Goal: Transaction & Acquisition: Purchase product/service

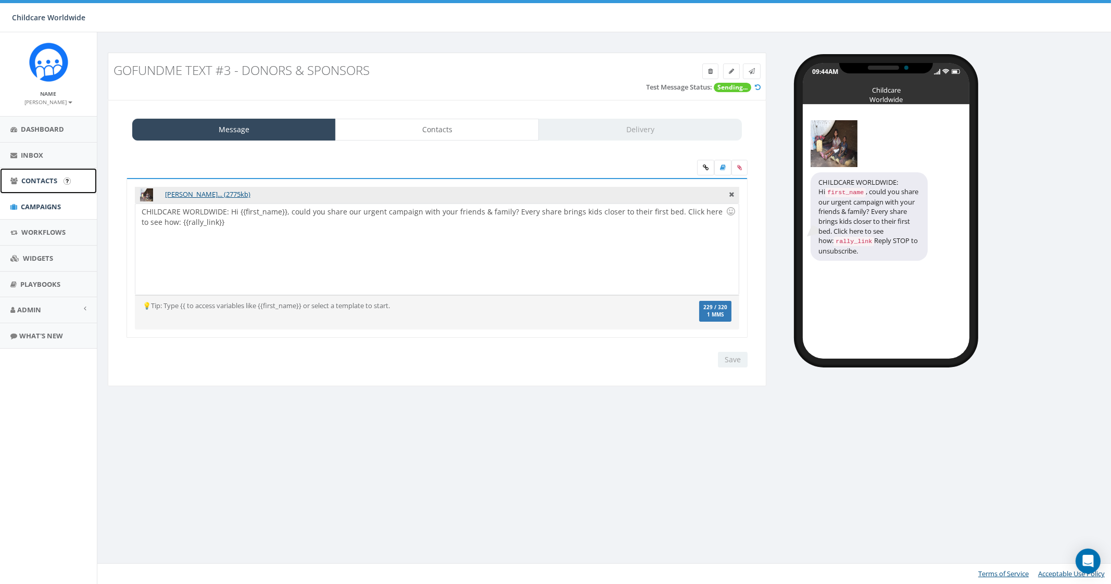
click at [50, 184] on span "Contacts" at bounding box center [39, 180] width 36 height 9
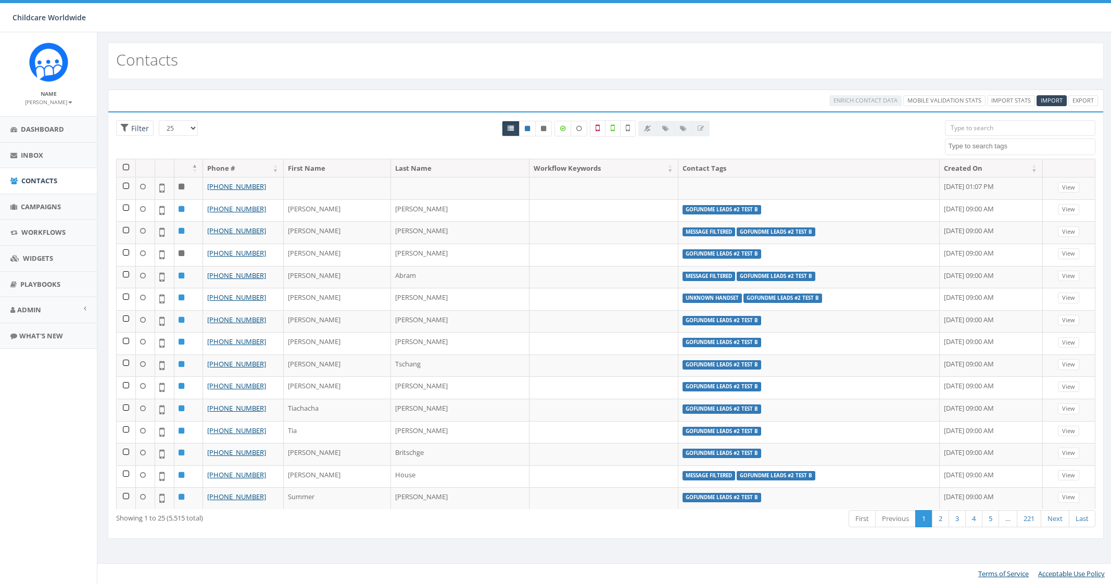
select select
click at [1046, 101] on span "Import" at bounding box center [1051, 100] width 22 height 8
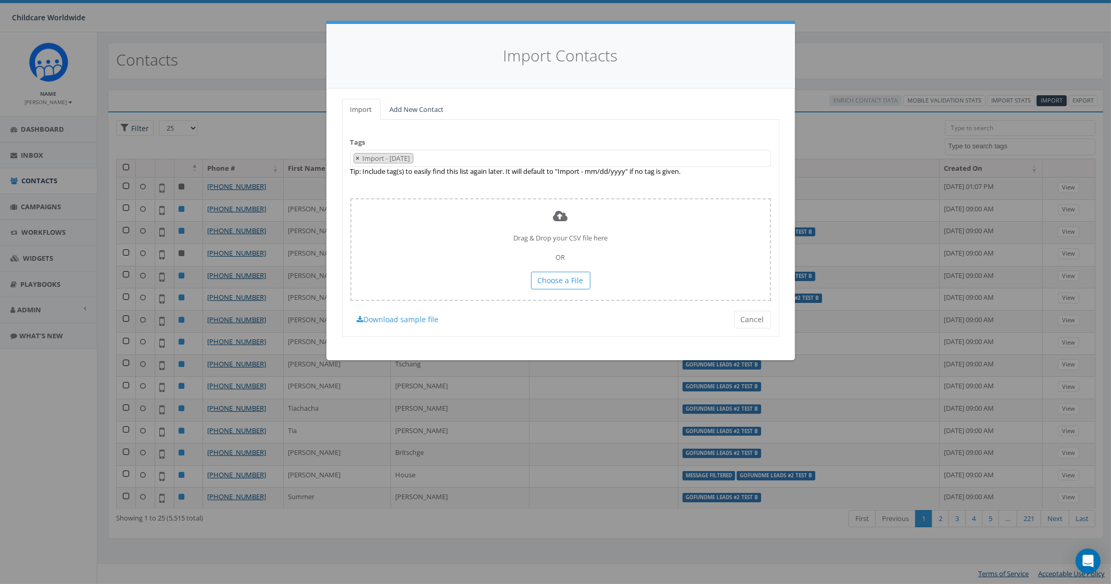
click at [357, 158] on span "×" at bounding box center [358, 158] width 4 height 9
select select
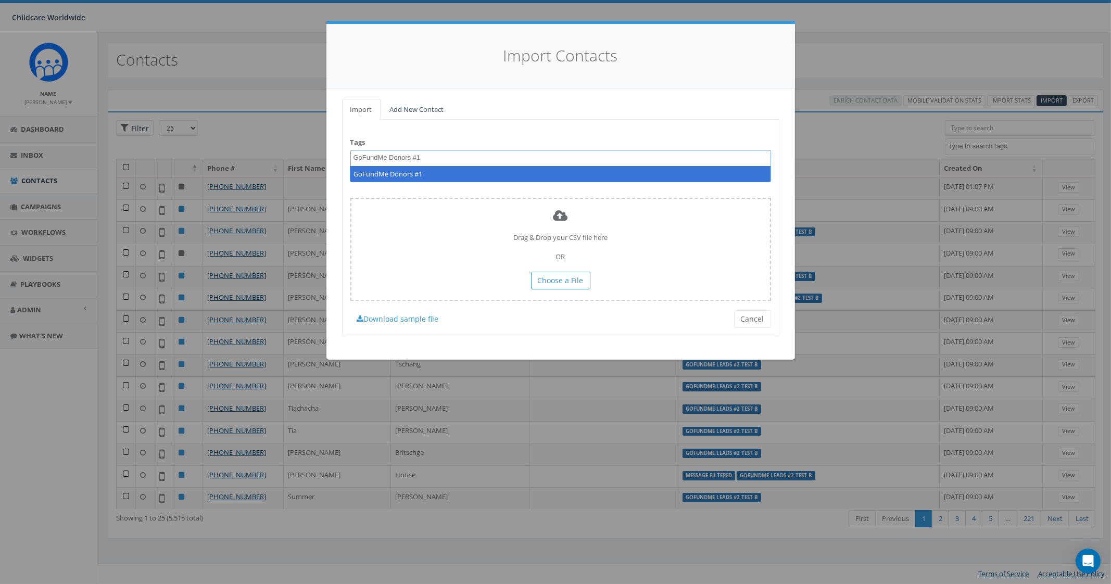
type textarea "GoFundMe Donors #1"
select select "GoFundMe Donors #1"
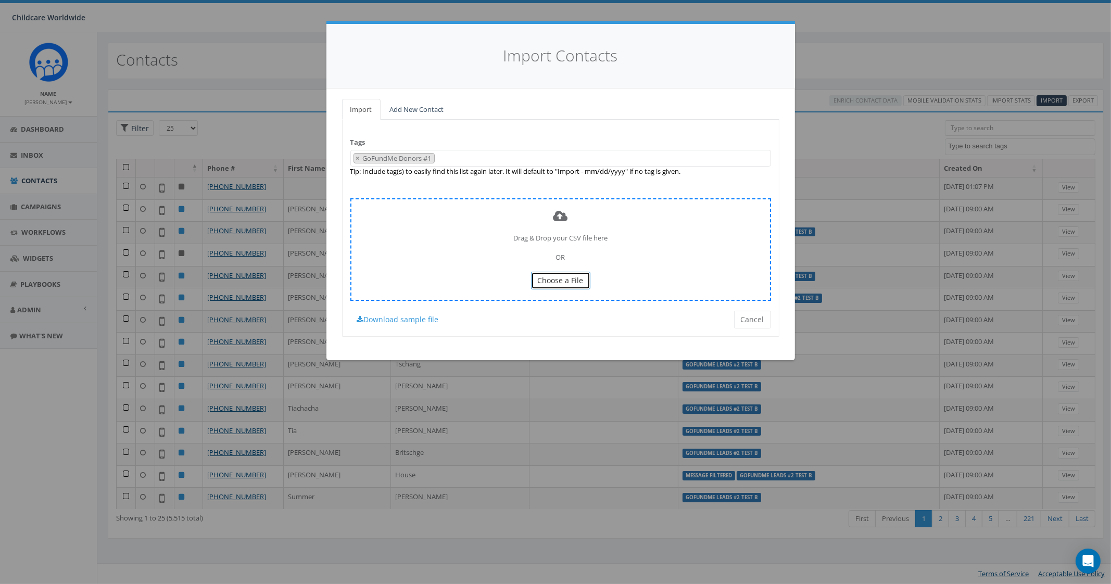
click at [550, 281] on span "Choose a File" at bounding box center [561, 280] width 46 height 10
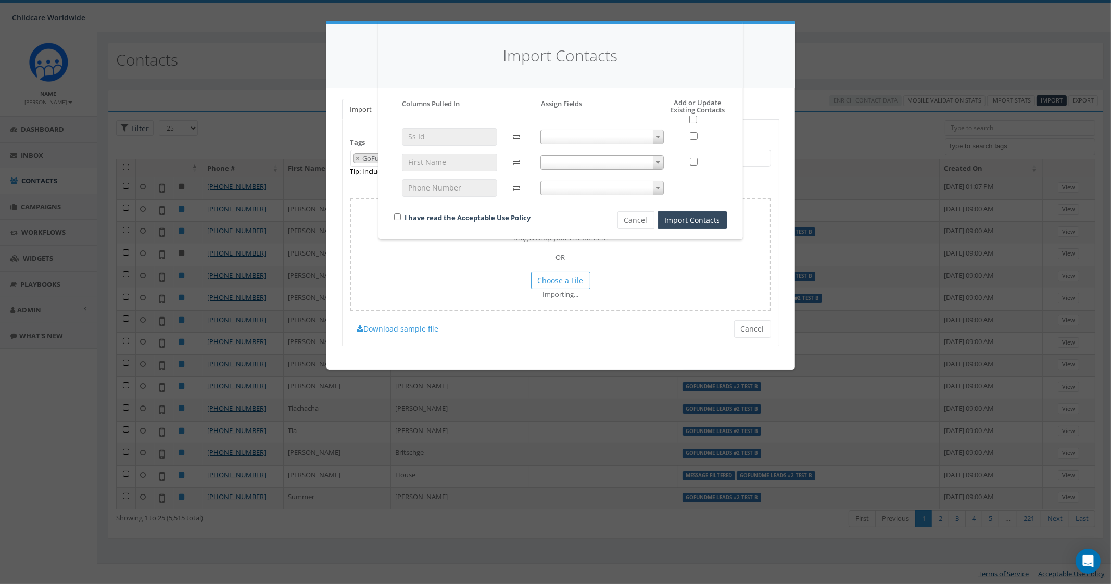
click at [644, 135] on span at bounding box center [601, 137] width 123 height 15
select select "ss_id"
click at [569, 161] on span at bounding box center [601, 162] width 123 height 15
select select "first_name"
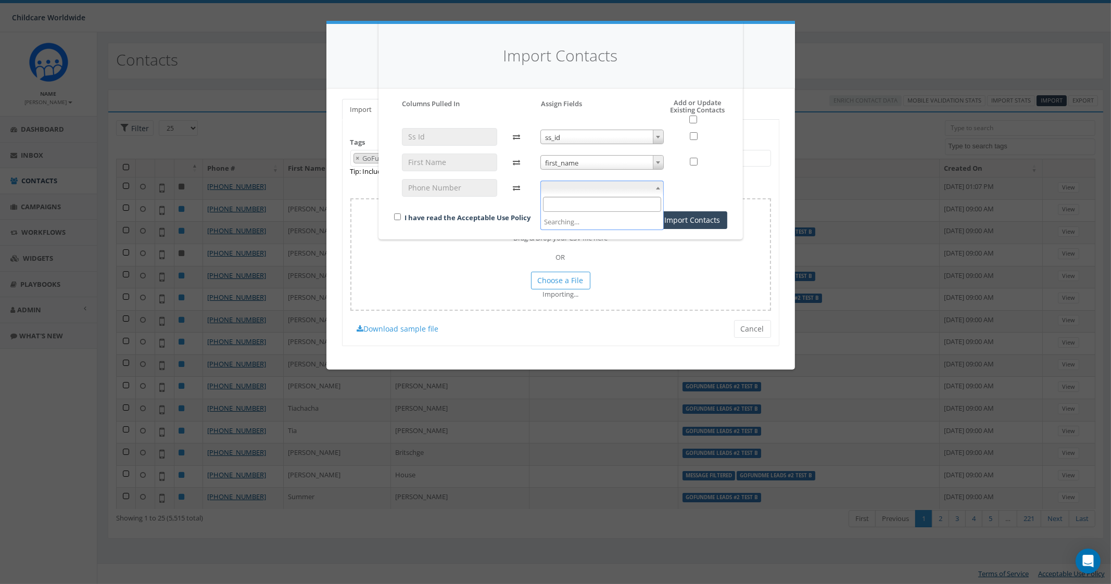
click at [593, 190] on span at bounding box center [601, 188] width 123 height 15
select select "phone_number"
click at [402, 214] on div "I have read the Acceptable Use Policy" at bounding box center [487, 218] width 203 height 14
click at [397, 215] on input "checkbox" at bounding box center [397, 216] width 7 height 7
checkbox input "true"
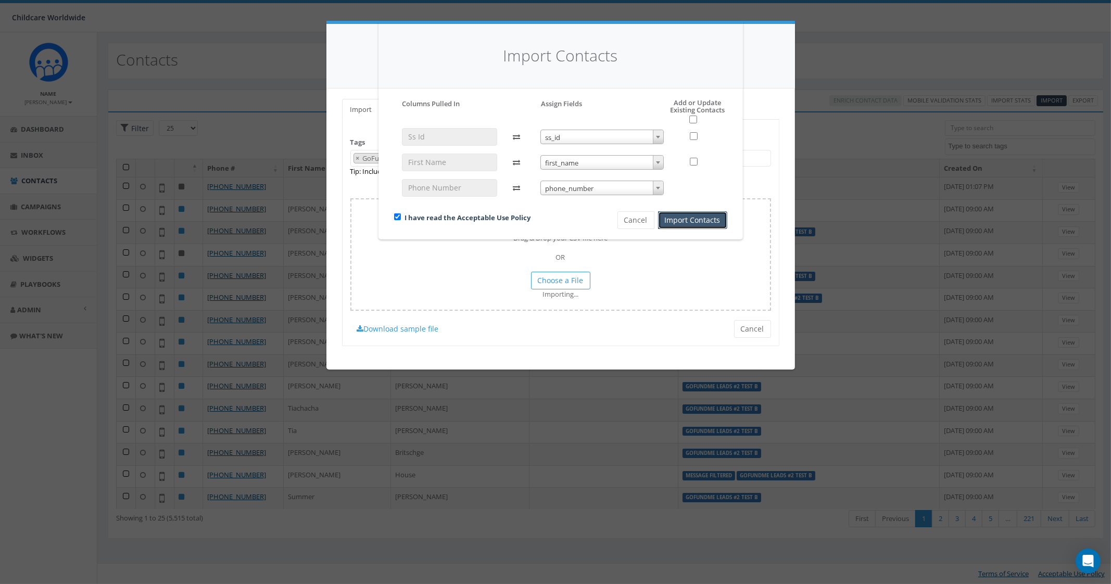
click at [716, 220] on button "Import Contacts" at bounding box center [692, 220] width 69 height 18
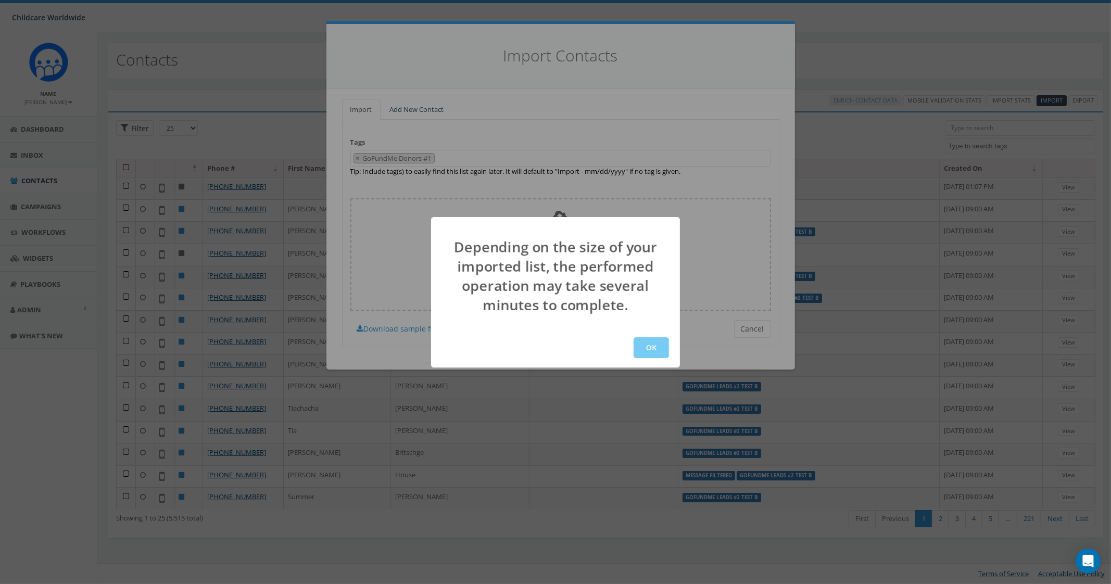
click at [652, 350] on button "OK" at bounding box center [650, 347] width 35 height 21
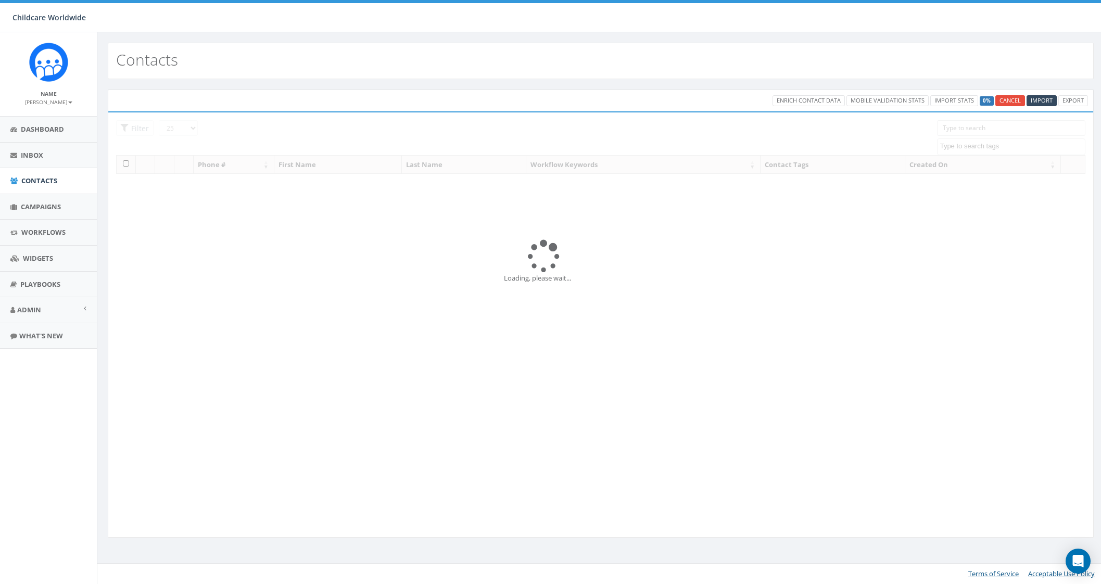
select select
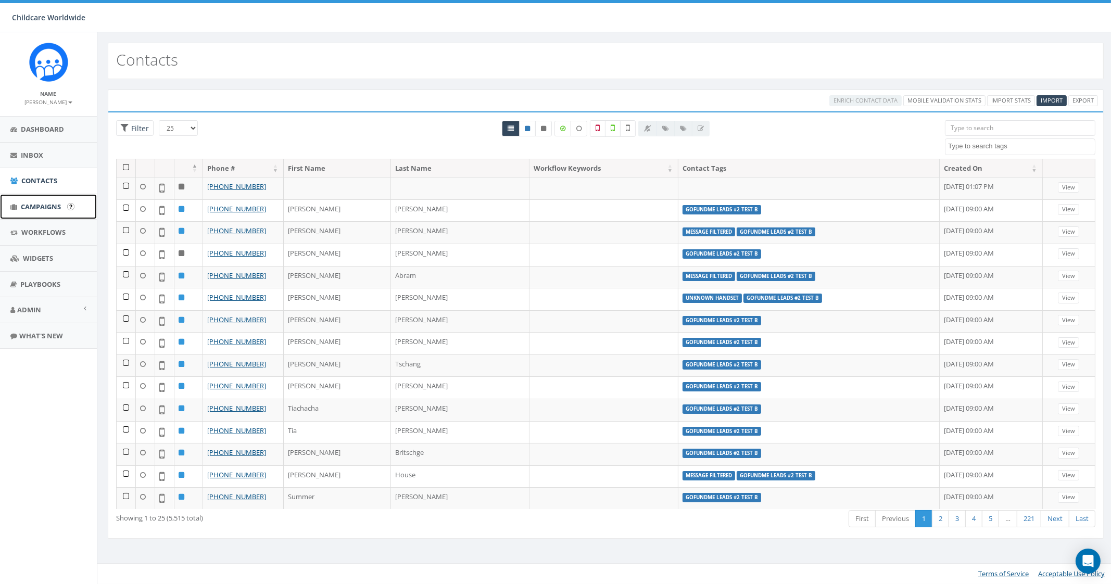
click at [59, 209] on span "Campaigns" at bounding box center [41, 206] width 40 height 9
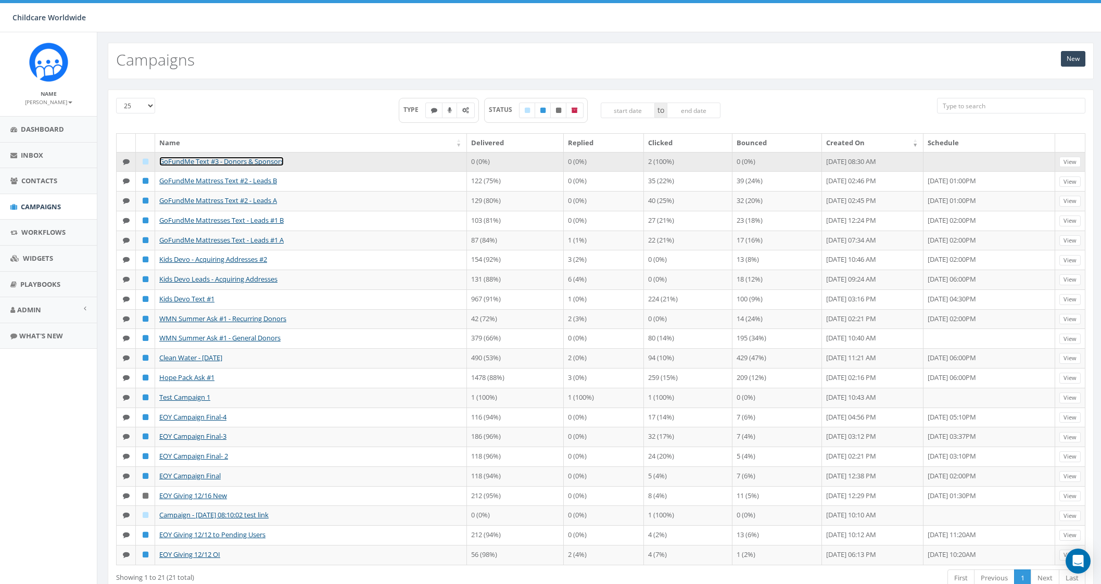
click at [257, 159] on link "GoFundMe Text #3 - Donors & Sponsors" at bounding box center [221, 161] width 124 height 9
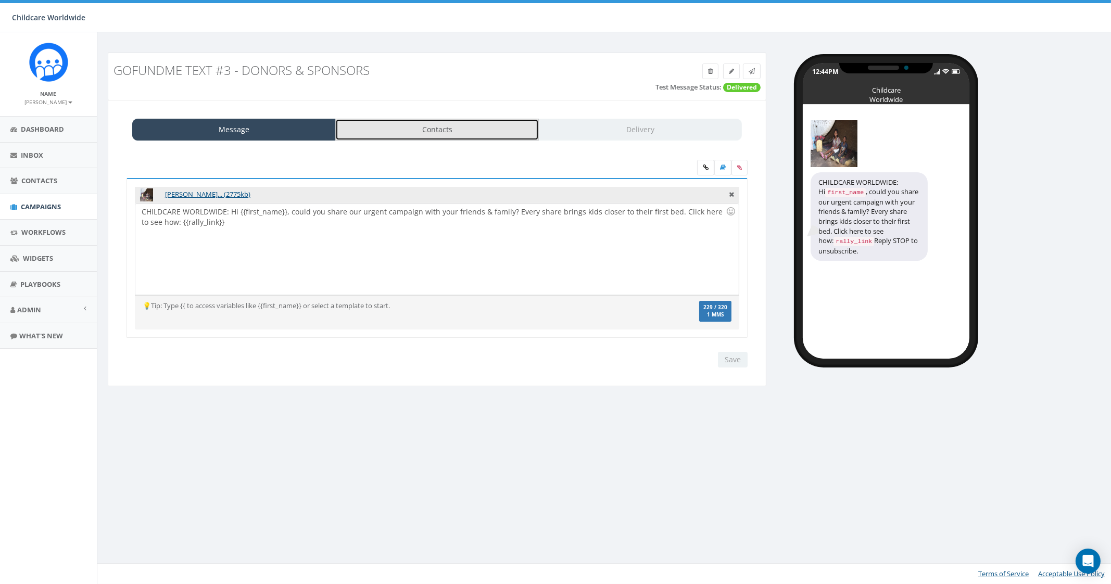
click at [391, 119] on link "Contacts" at bounding box center [436, 130] width 203 height 22
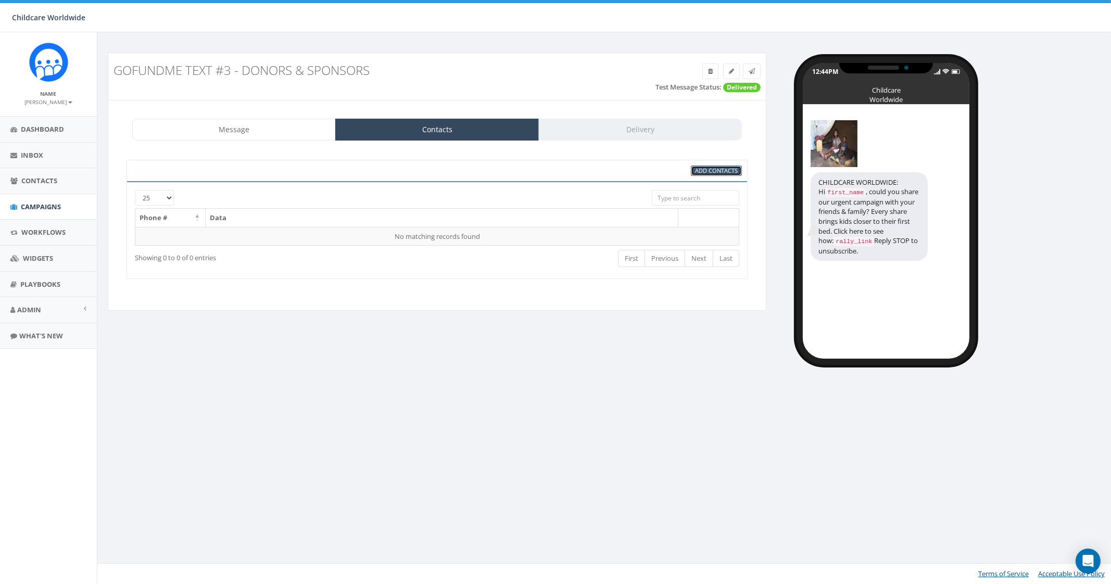
click at [700, 169] on span "Add Contacts" at bounding box center [716, 171] width 43 height 8
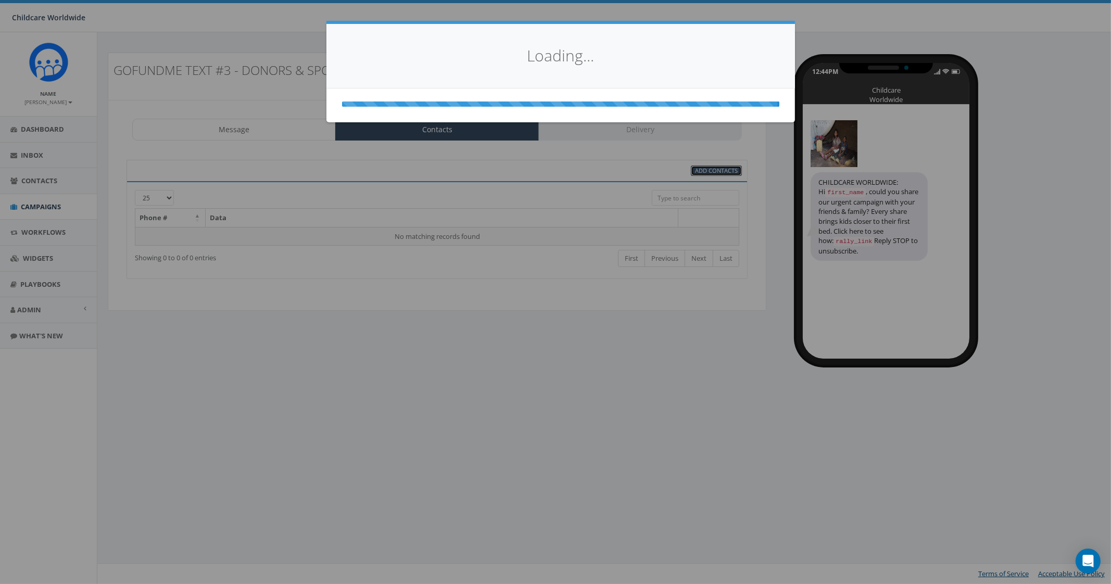
select select
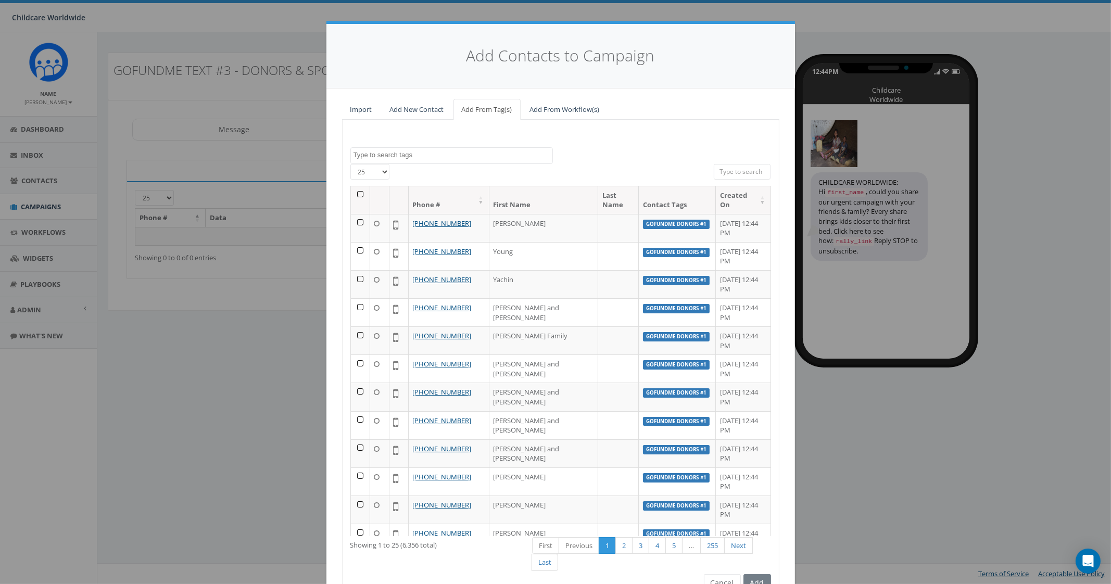
click at [394, 154] on textarea "Search" at bounding box center [452, 154] width 199 height 9
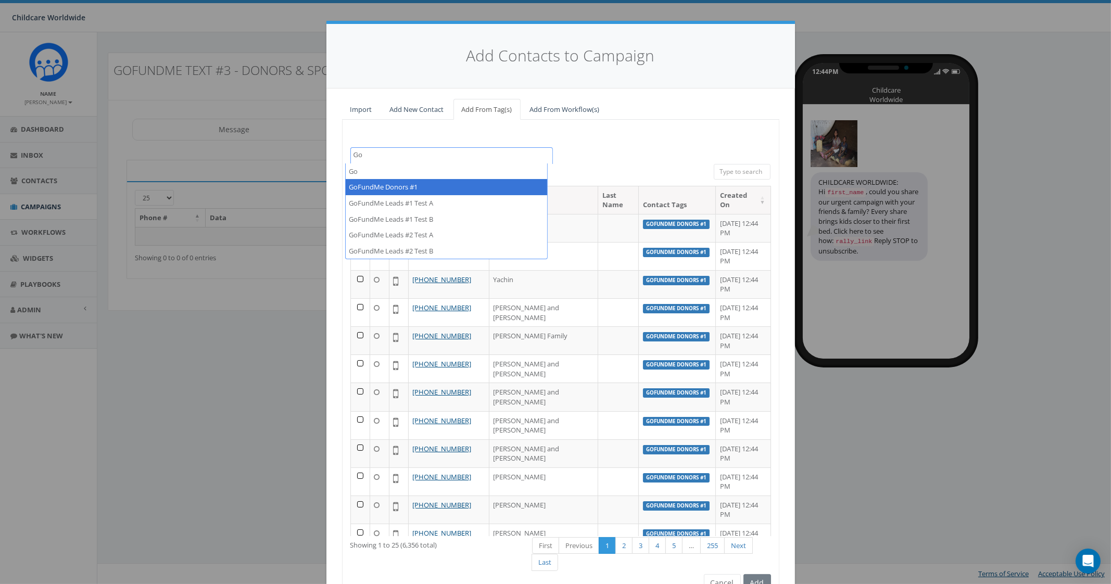
type textarea "Go"
select select "GoFundMe Donors #1"
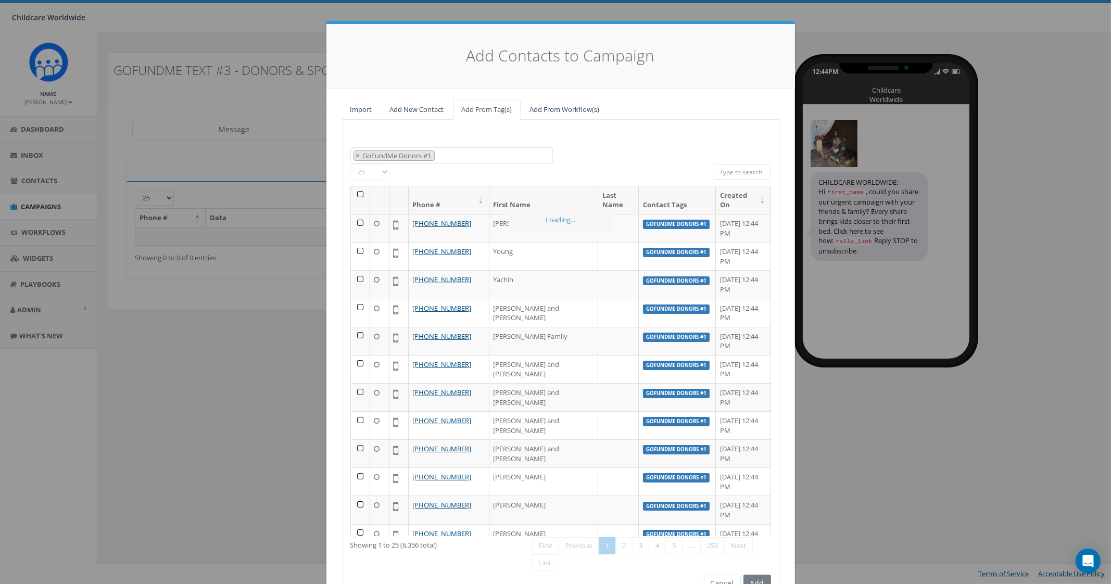
scroll to position [35, 0]
click at [378, 172] on select "25 50 100" at bounding box center [369, 172] width 39 height 16
select select "100"
click at [350, 164] on select "25 50 100" at bounding box center [369, 172] width 39 height 16
click at [354, 195] on th at bounding box center [360, 200] width 19 height 28
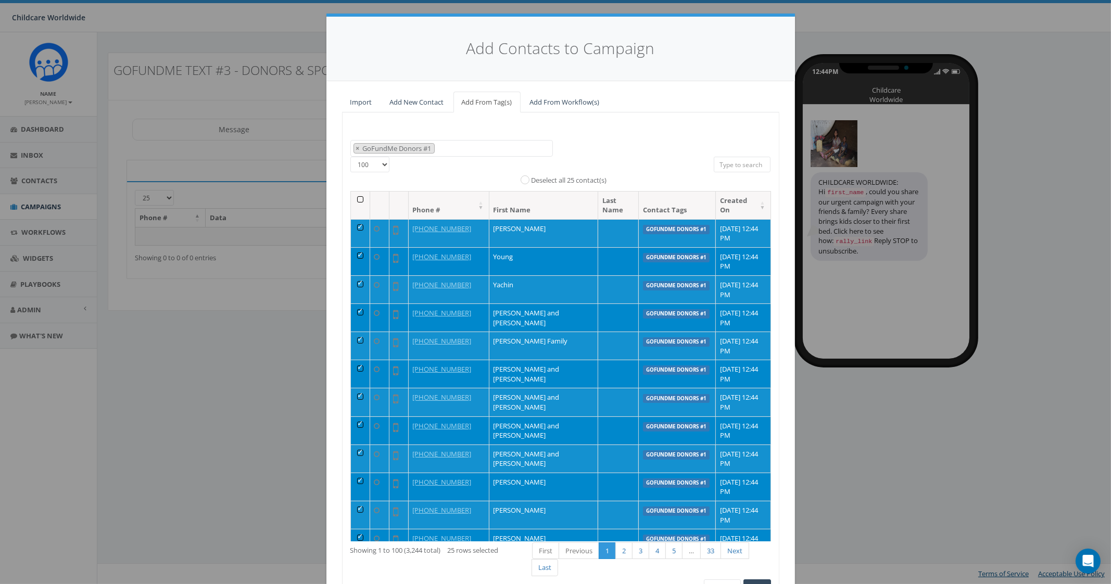
scroll to position [0, 0]
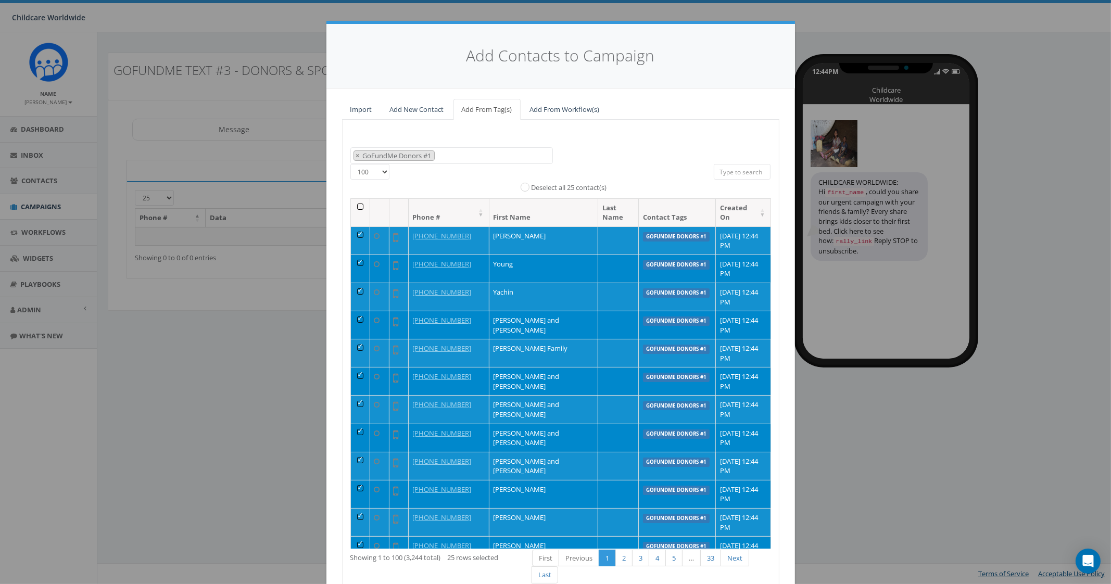
click at [356, 205] on th at bounding box center [360, 213] width 19 height 28
click at [585, 174] on input "All 3244 contact(s) filtered" at bounding box center [588, 174] width 7 height 7
radio input "true"
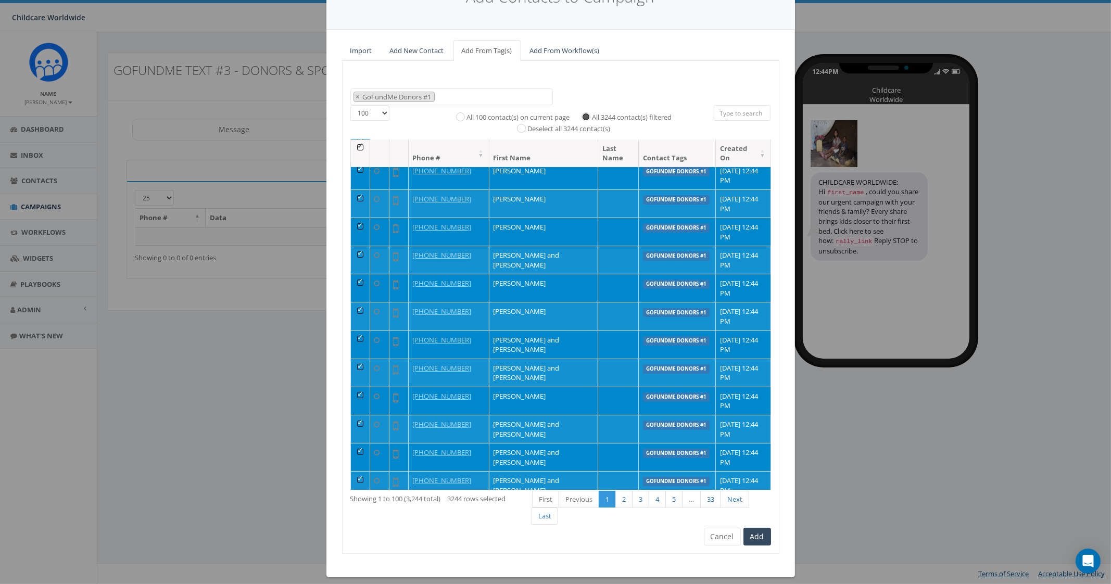
scroll to position [66, 0]
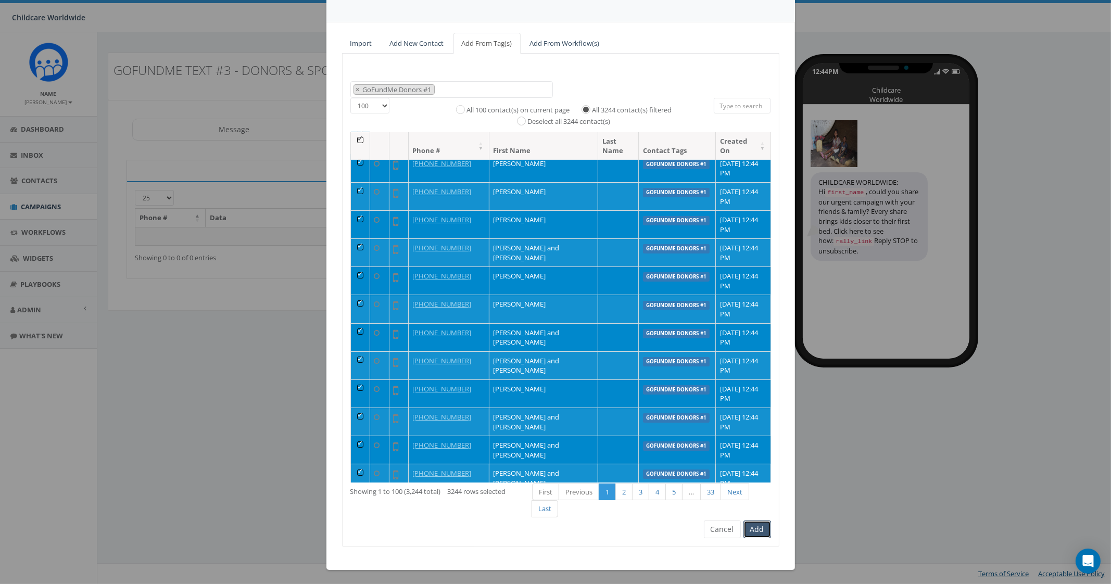
click at [758, 528] on button "Add" at bounding box center [757, 529] width 28 height 18
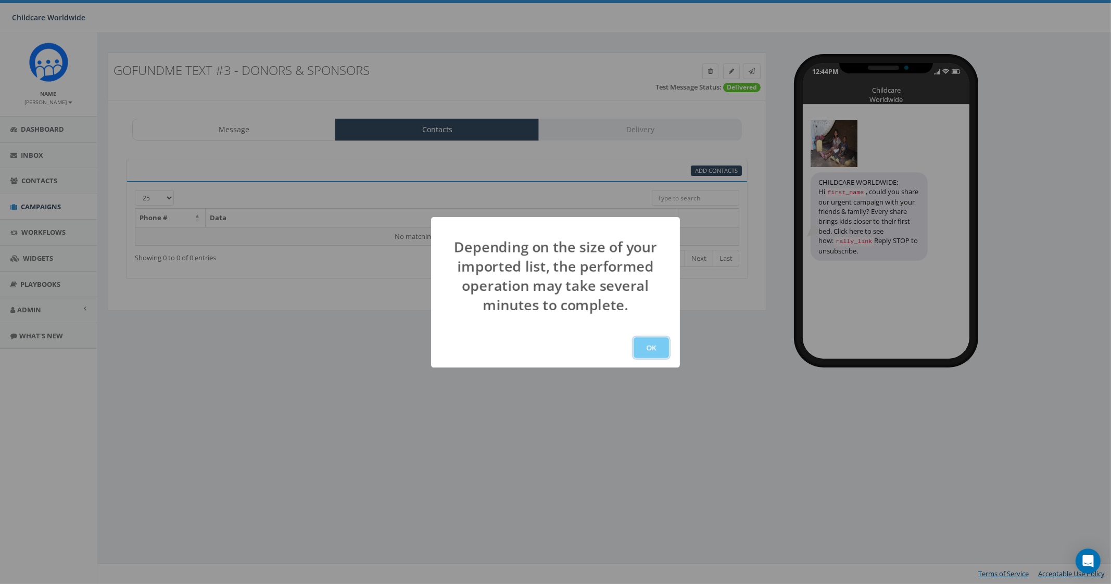
click at [651, 340] on button "OK" at bounding box center [650, 347] width 35 height 21
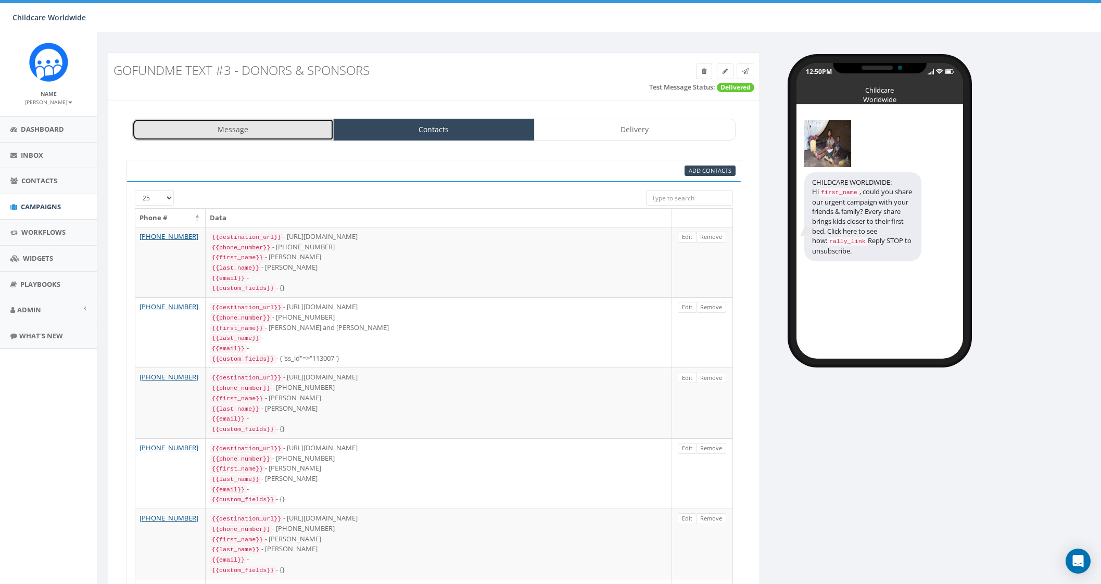
click at [263, 126] on link "Message" at bounding box center [232, 130] width 201 height 22
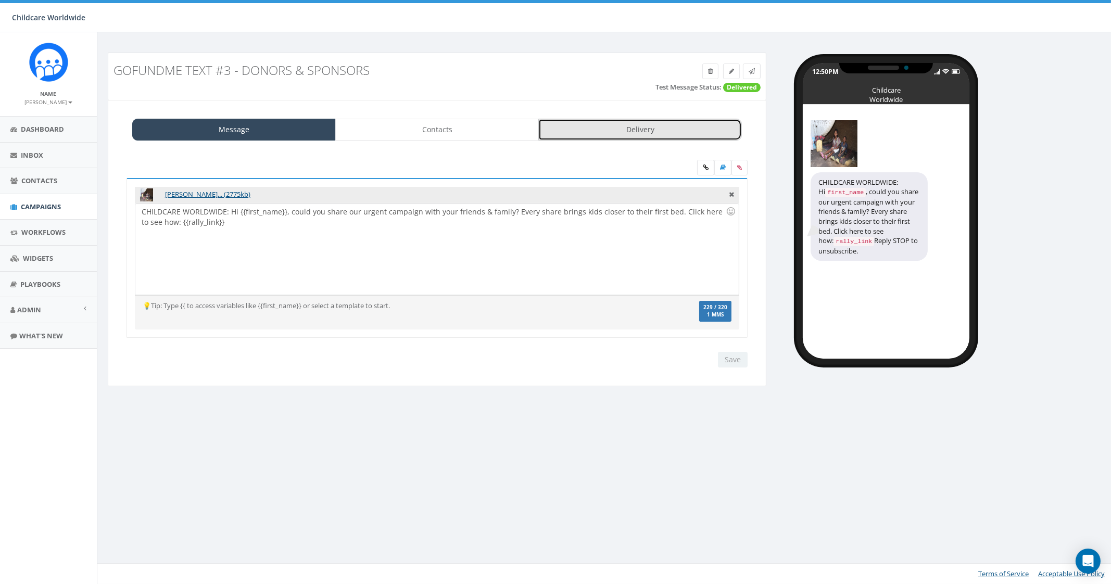
click at [614, 133] on link "Delivery" at bounding box center [639, 130] width 203 height 22
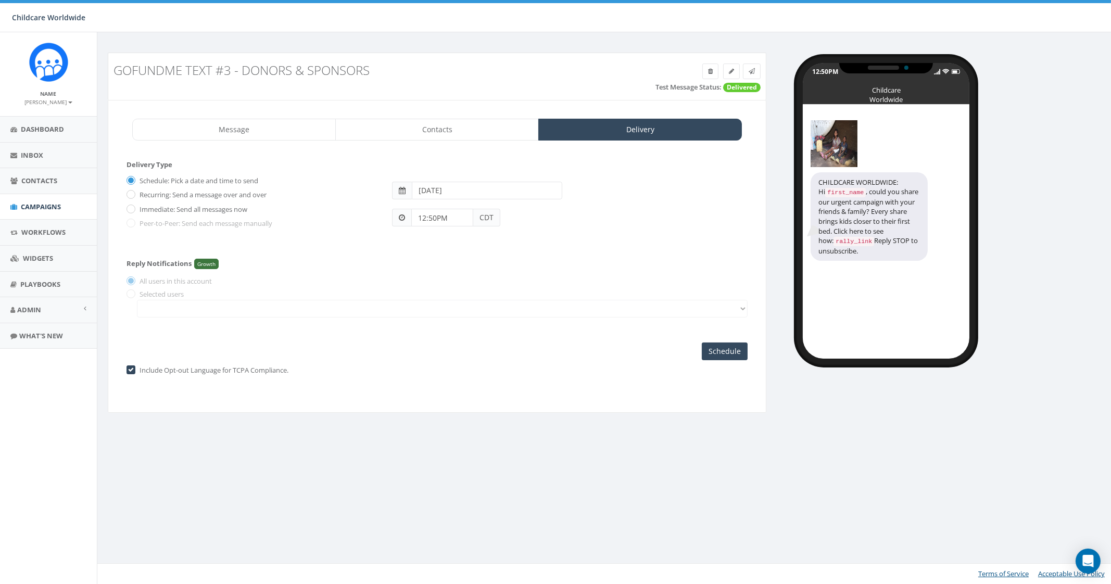
click at [465, 188] on input "[DATE]" at bounding box center [487, 191] width 150 height 18
click at [580, 217] on div "12:50PM CDT" at bounding box center [570, 213] width 372 height 28
click at [466, 218] on input "12:50PM" at bounding box center [442, 218] width 62 height 18
click at [491, 92] on div "1 2 3 4 5 6 7 8 9 10 11 12 00 05 10 15 20 25 30 35 40 45 50 55" at bounding box center [470, 127] width 104 height 104
click at [466, 85] on div "1 2 3 4 5 6 7 8 9 10 11 12 00 05 10 15 20 25 30 35 40 45 50 55" at bounding box center [470, 127] width 104 height 104
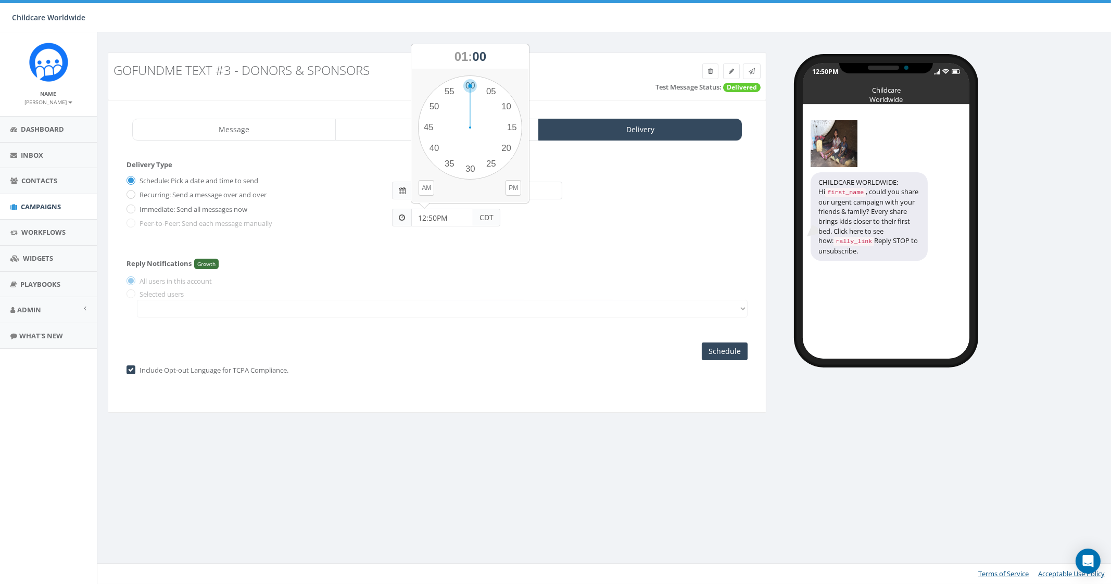
type input "01:00PM"
click at [513, 180] on div "[DATE]" at bounding box center [570, 186] width 372 height 28
click at [502, 192] on input "[DATE]" at bounding box center [487, 191] width 150 height 18
click at [490, 289] on td "21" at bounding box center [485, 289] width 16 height 16
type input "2025-08-21"
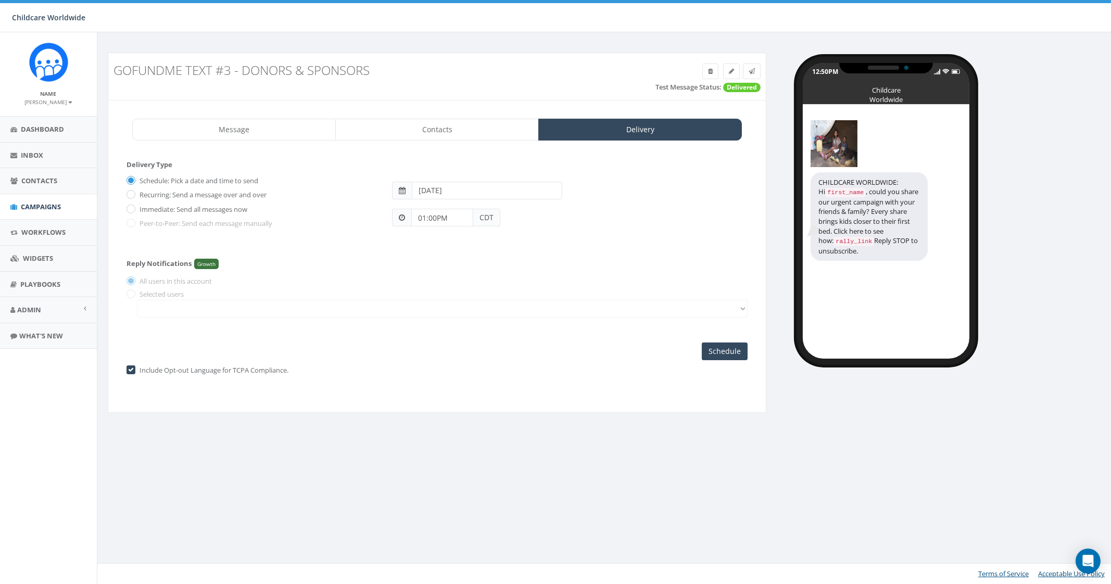
click at [604, 224] on div "01:00PM CDT" at bounding box center [570, 213] width 372 height 28
click at [423, 139] on link "Contacts" at bounding box center [436, 130] width 203 height 22
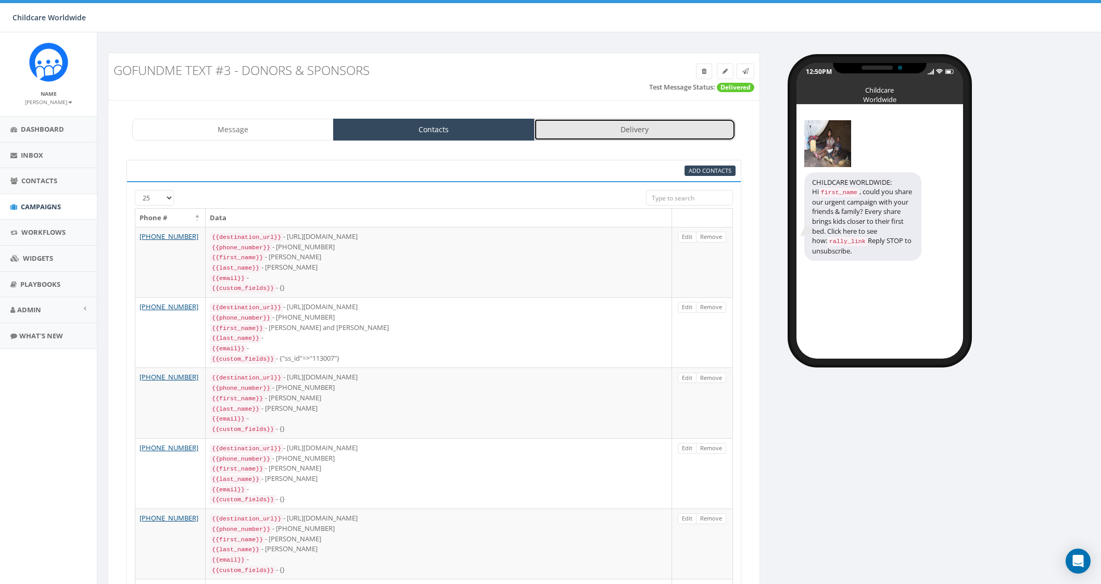
click at [660, 126] on link "Delivery" at bounding box center [634, 130] width 201 height 22
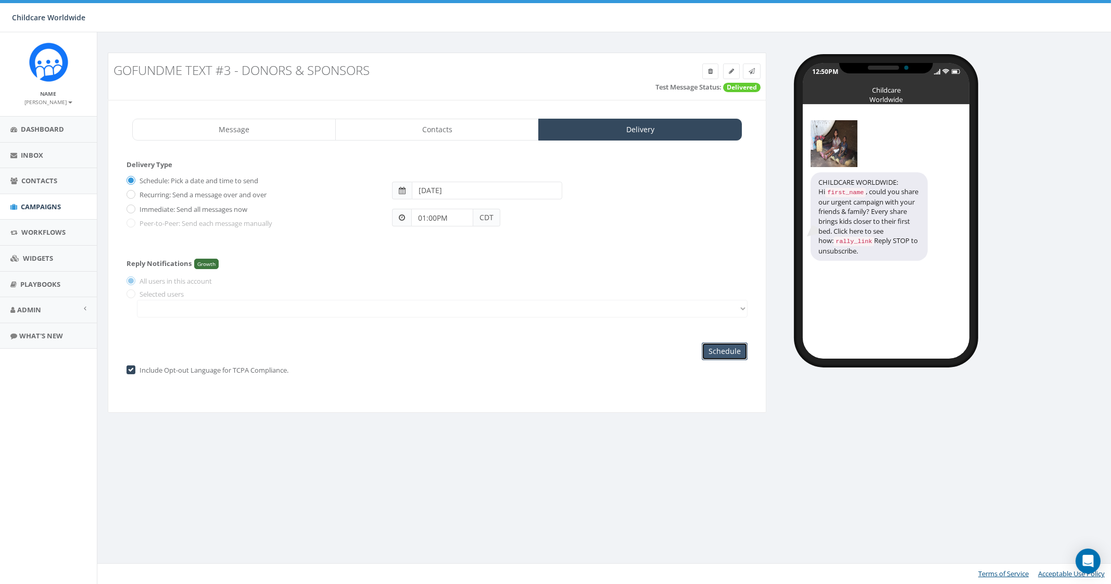
click at [729, 350] on input "Schedule" at bounding box center [725, 351] width 46 height 18
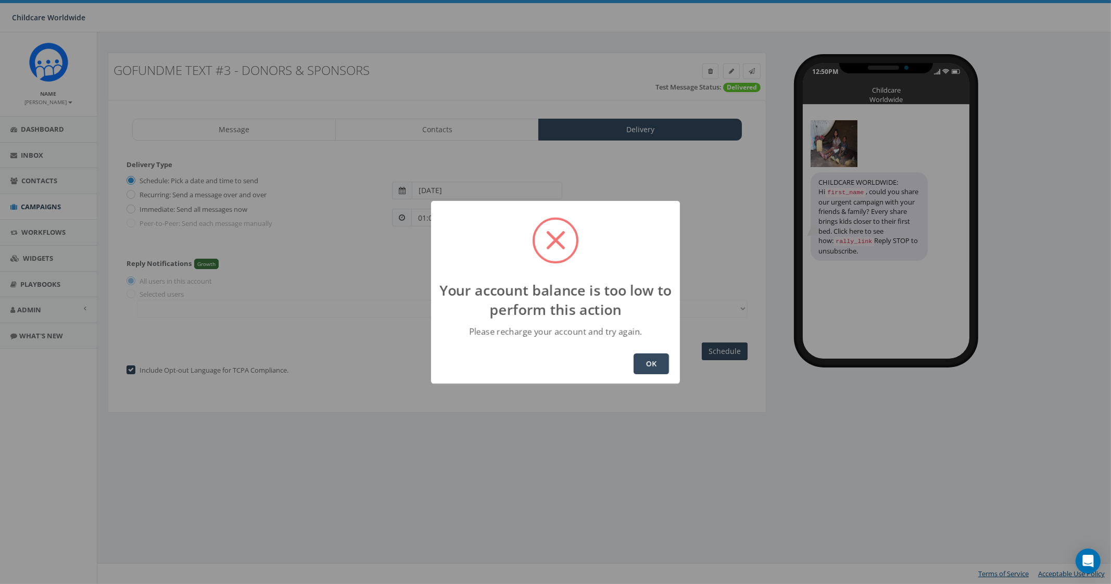
click at [650, 362] on button "OK" at bounding box center [650, 363] width 35 height 21
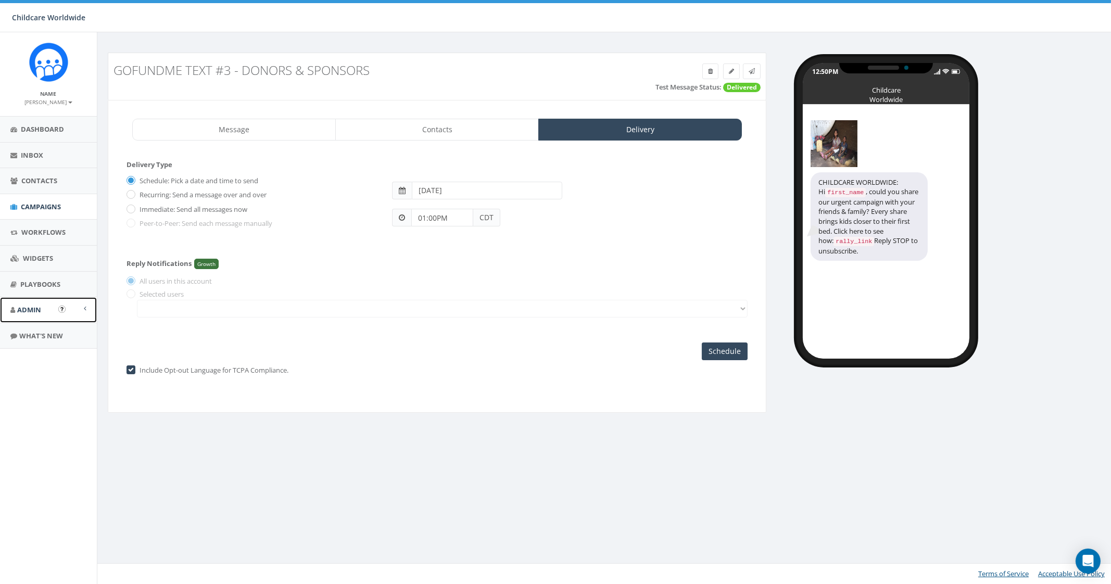
click at [57, 310] on link "Admin" at bounding box center [48, 310] width 97 height 26
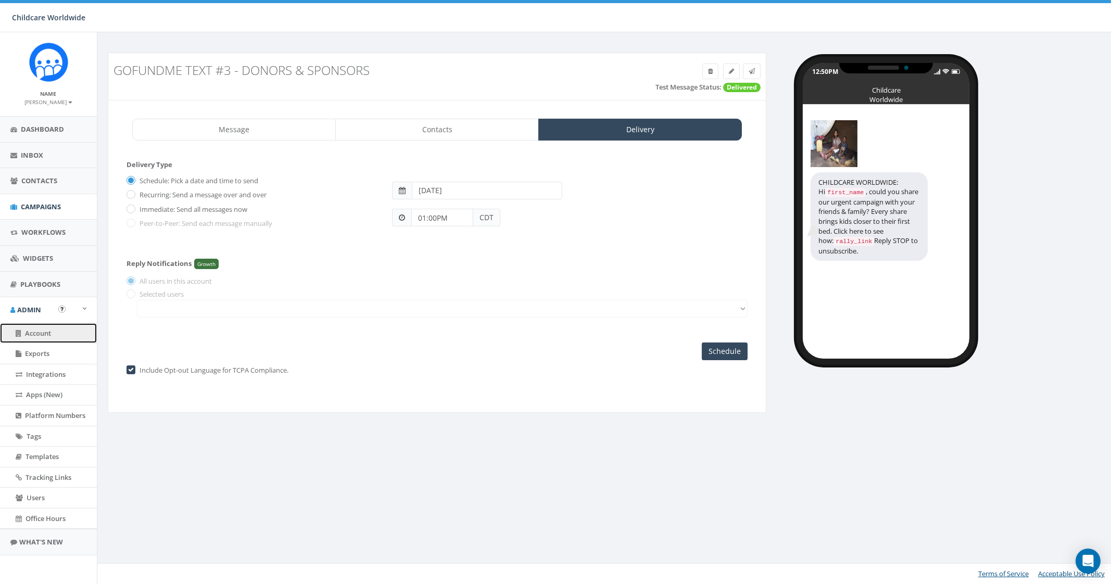
click at [49, 336] on span "Account" at bounding box center [38, 332] width 26 height 9
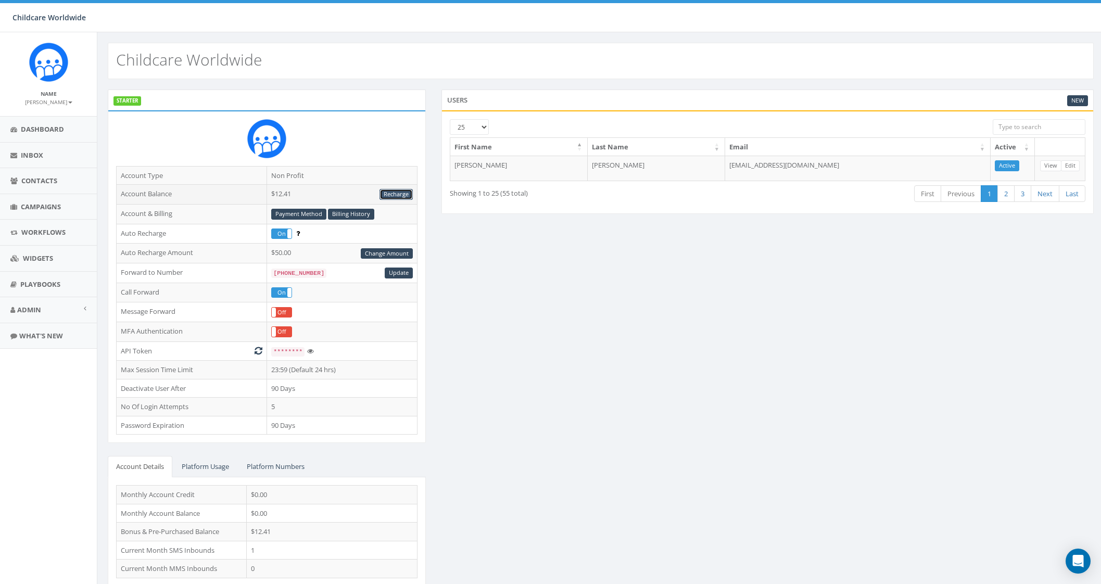
click at [397, 189] on link "Recharge" at bounding box center [395, 194] width 33 height 11
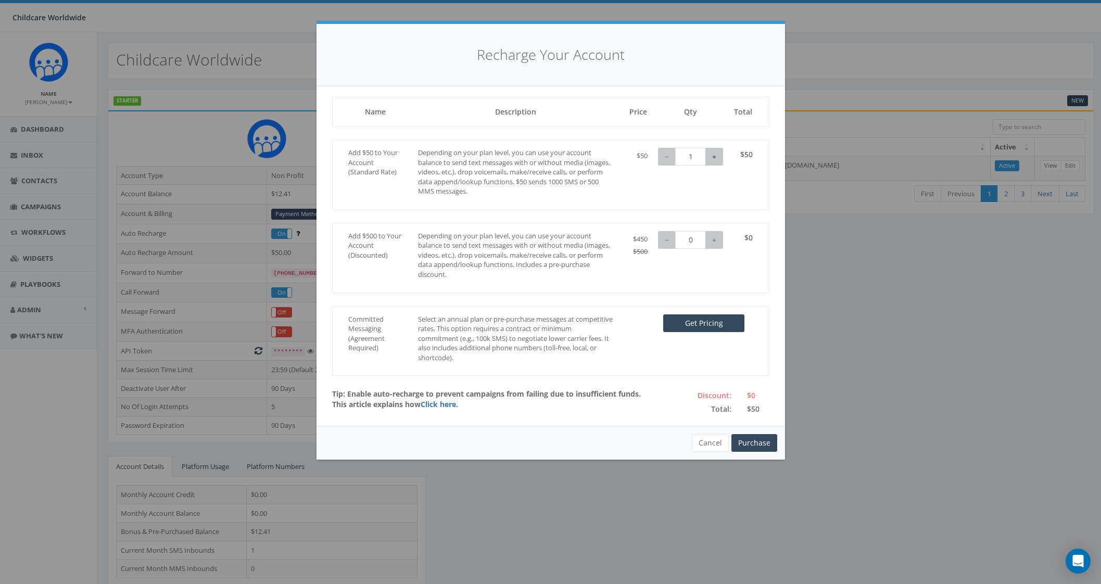
type input "2"
click at [711, 159] on button "+" at bounding box center [714, 157] width 18 height 18
click at [767, 441] on button "Purchase" at bounding box center [754, 443] width 46 height 18
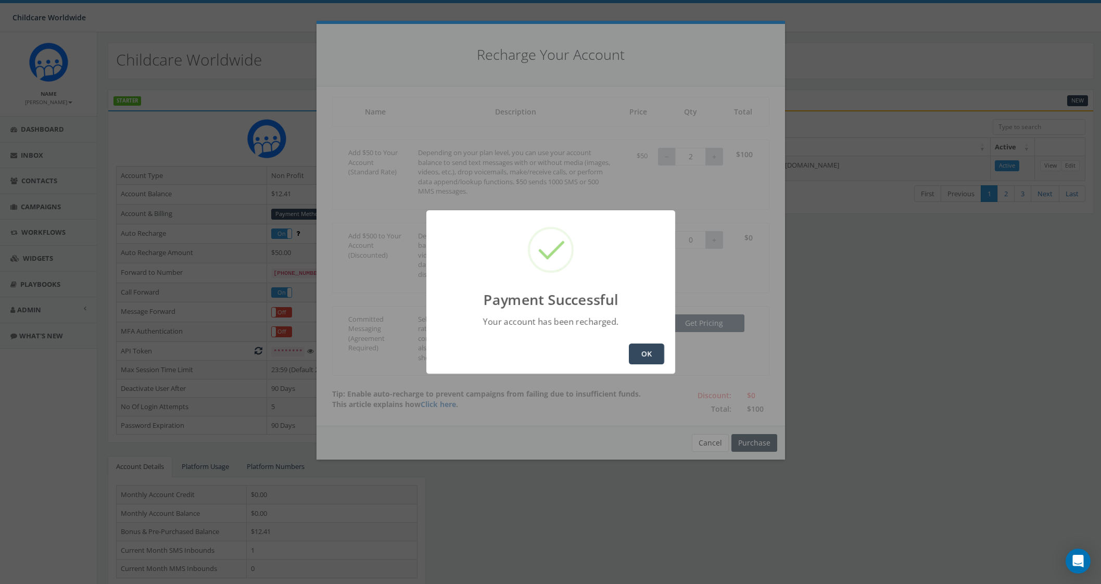
click at [638, 353] on button "OK" at bounding box center [646, 353] width 35 height 21
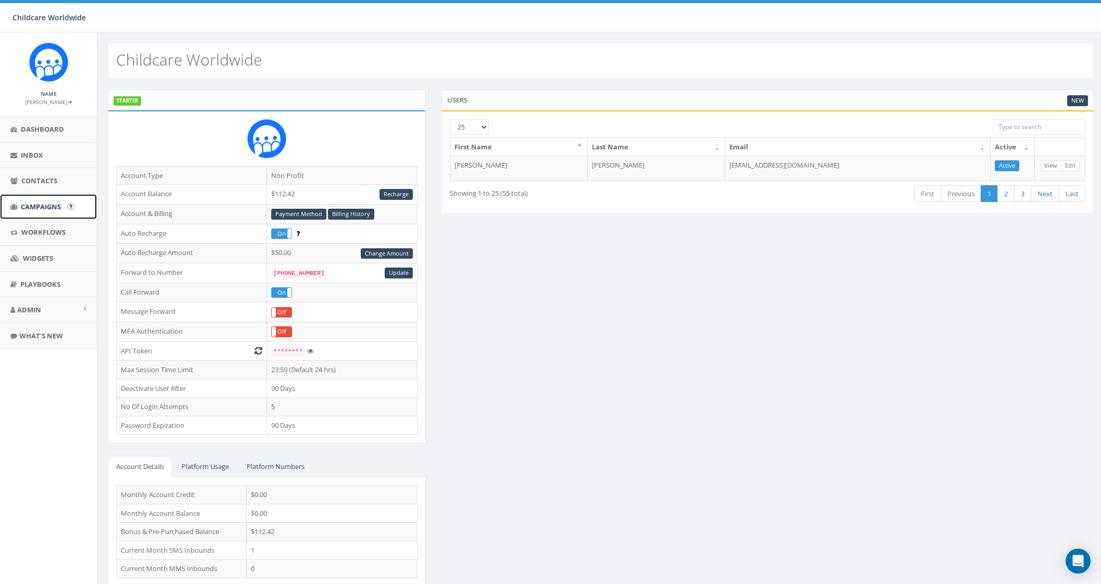
click at [40, 203] on span "Campaigns" at bounding box center [41, 206] width 40 height 9
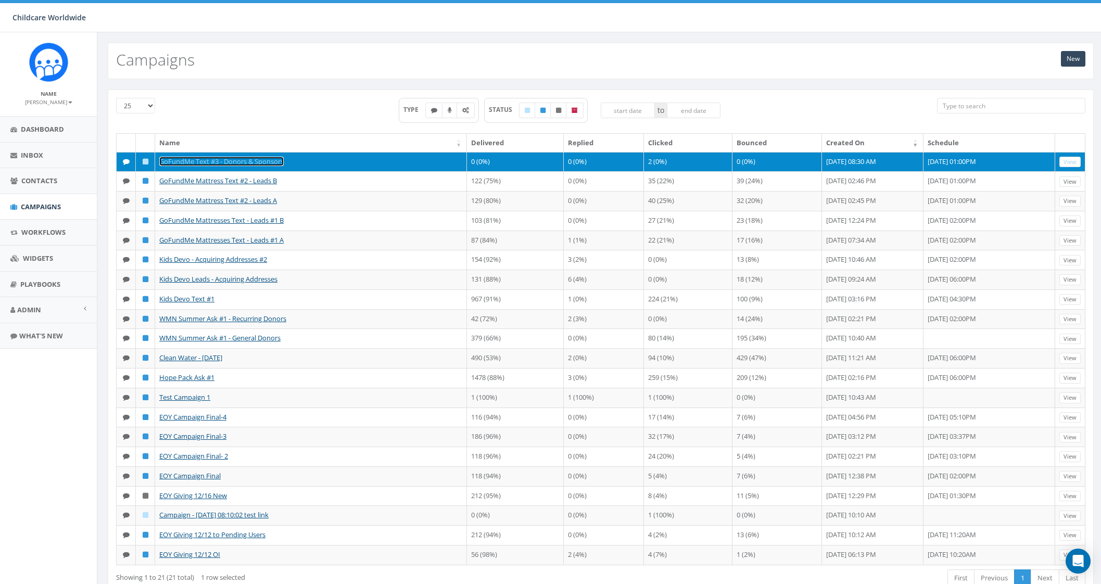
click at [201, 161] on link "GoFundMe Text #3 - Donors & Sponsors" at bounding box center [221, 161] width 124 height 9
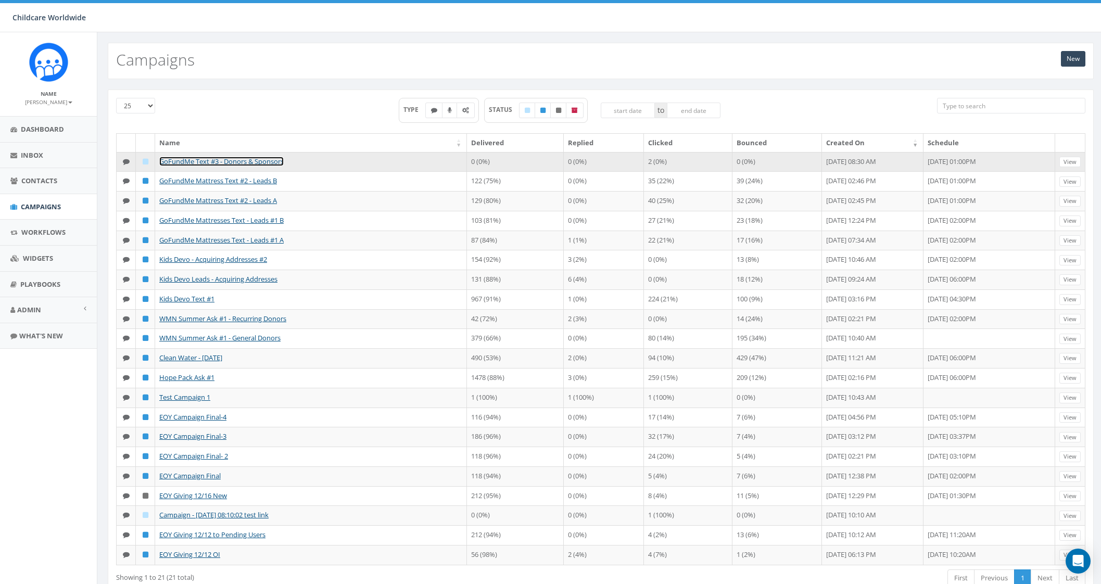
click at [253, 159] on link "GoFundMe Text #3 - Donors & Sponsors" at bounding box center [221, 161] width 124 height 9
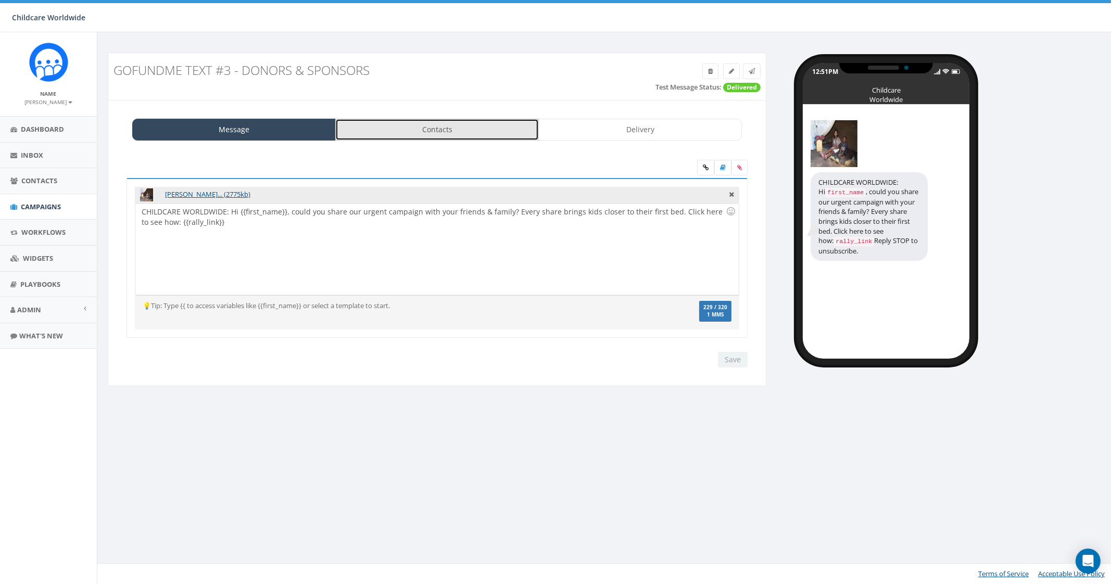
click at [463, 133] on link "Contacts" at bounding box center [436, 130] width 203 height 22
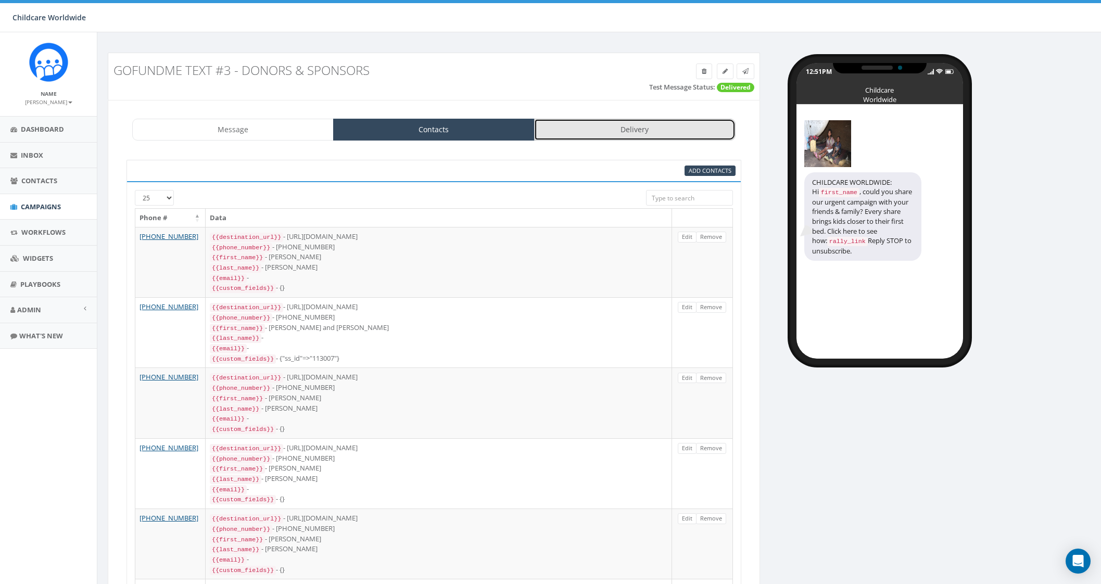
click at [605, 133] on link "Delivery" at bounding box center [634, 130] width 201 height 22
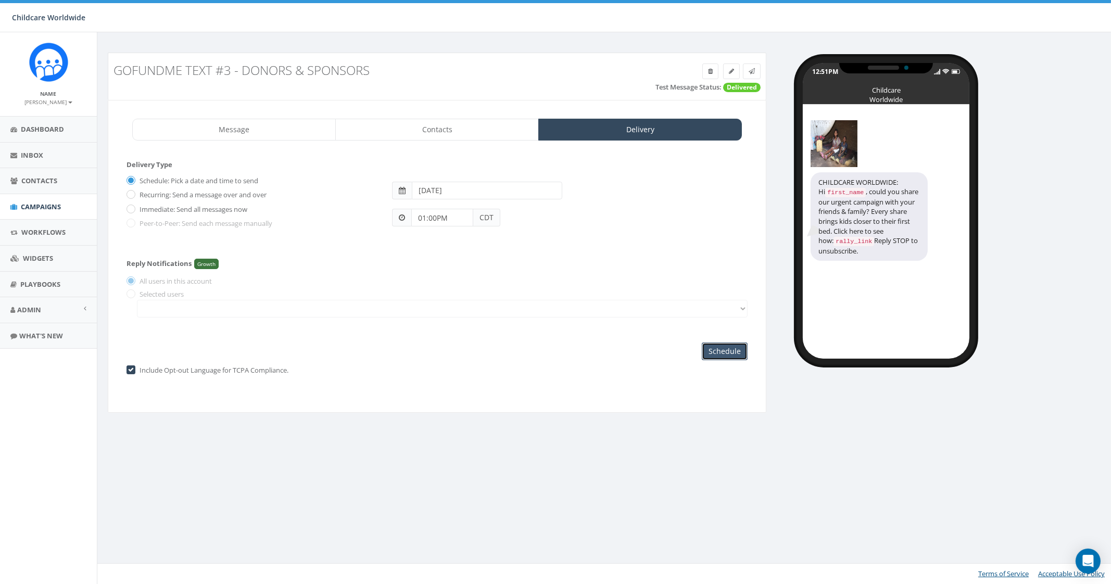
click at [731, 353] on input "Schedule" at bounding box center [725, 351] width 46 height 18
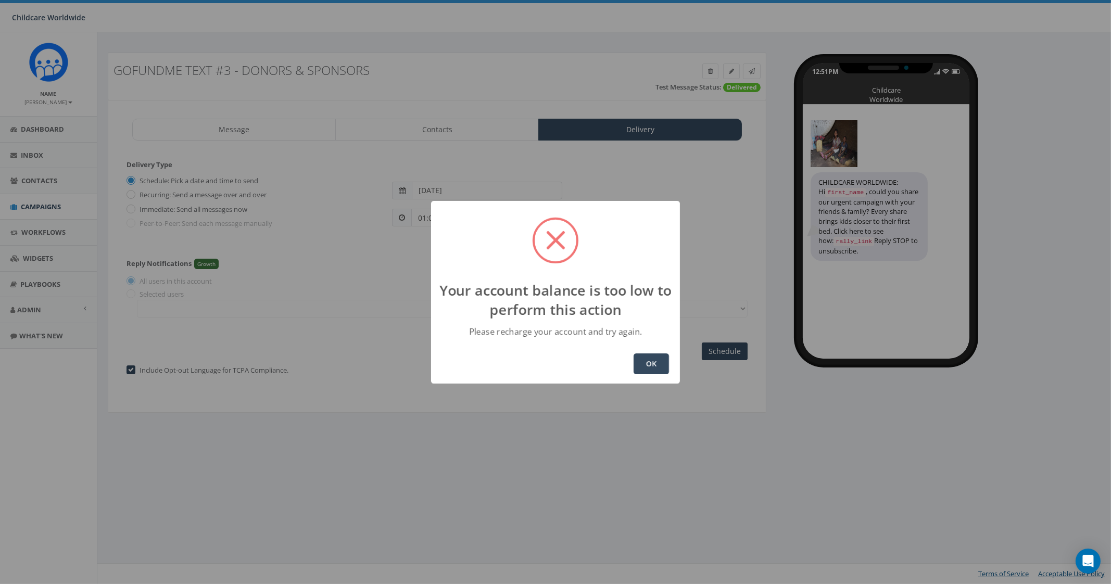
click at [648, 365] on button "OK" at bounding box center [650, 363] width 35 height 21
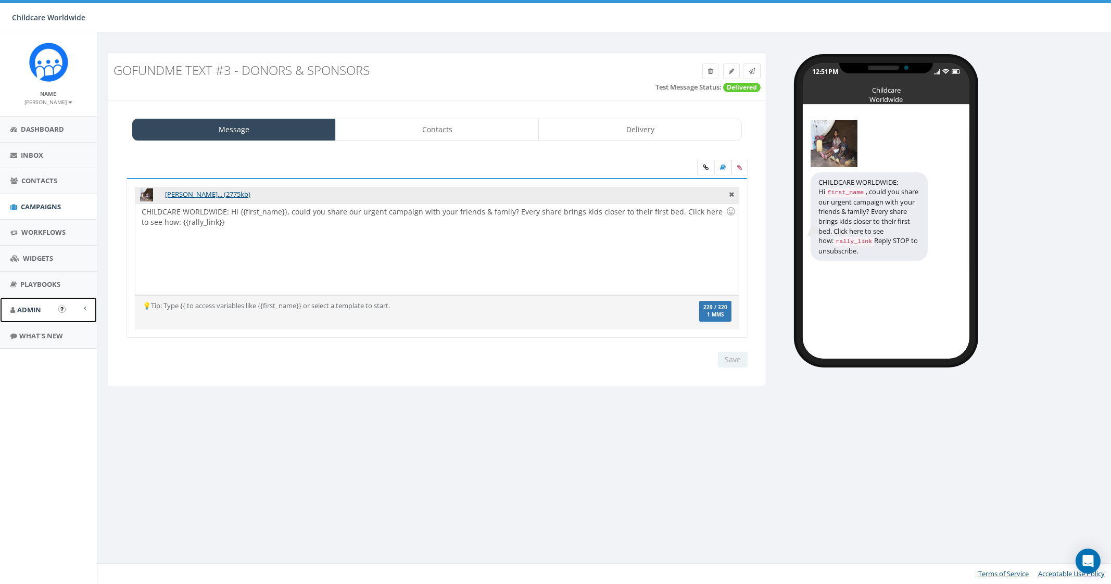
click at [41, 302] on link "Admin" at bounding box center [48, 310] width 97 height 26
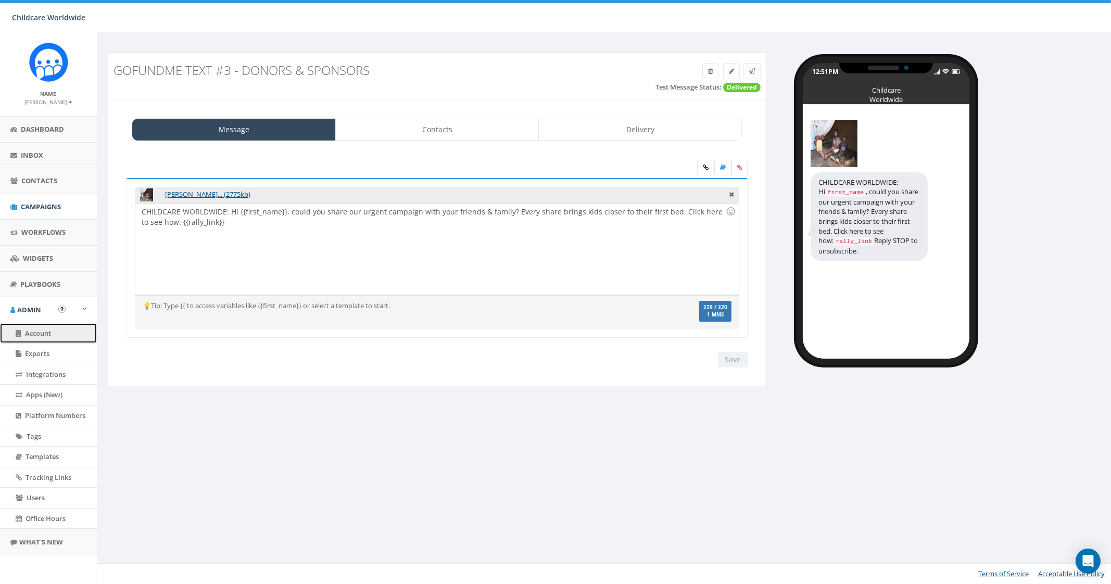
click at [55, 332] on link "Account" at bounding box center [48, 333] width 97 height 20
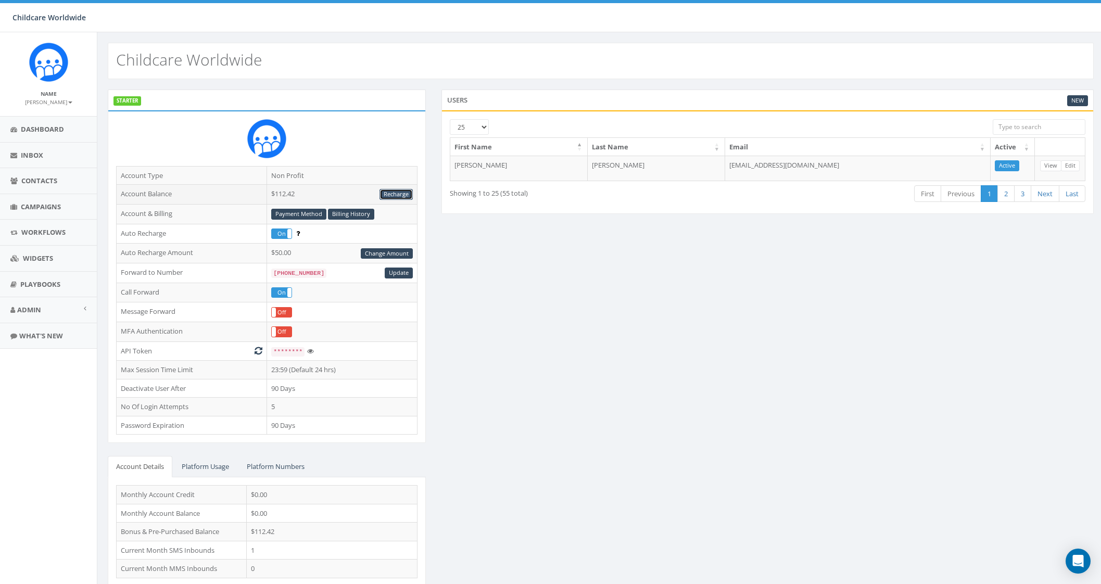
click at [396, 193] on link "Recharge" at bounding box center [395, 194] width 33 height 11
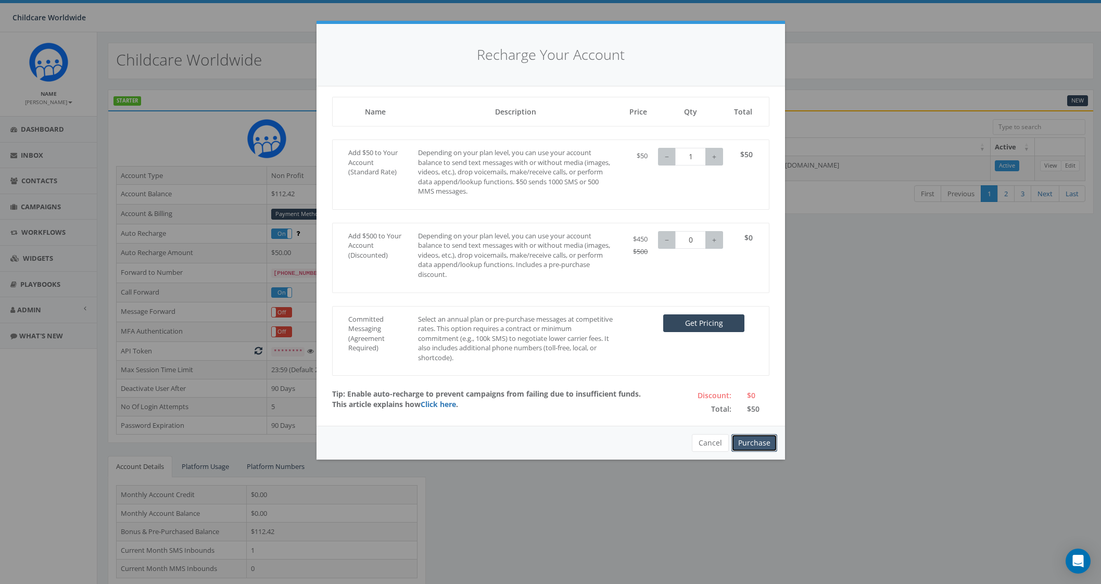
click at [761, 442] on button "Purchase" at bounding box center [754, 443] width 46 height 18
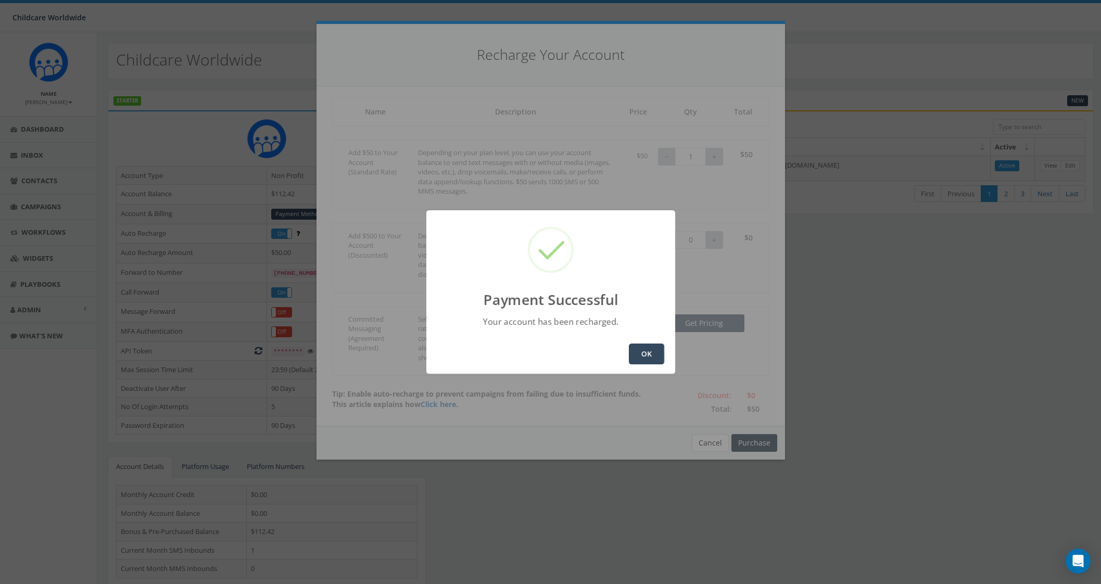
click at [640, 350] on button "OK" at bounding box center [646, 353] width 35 height 21
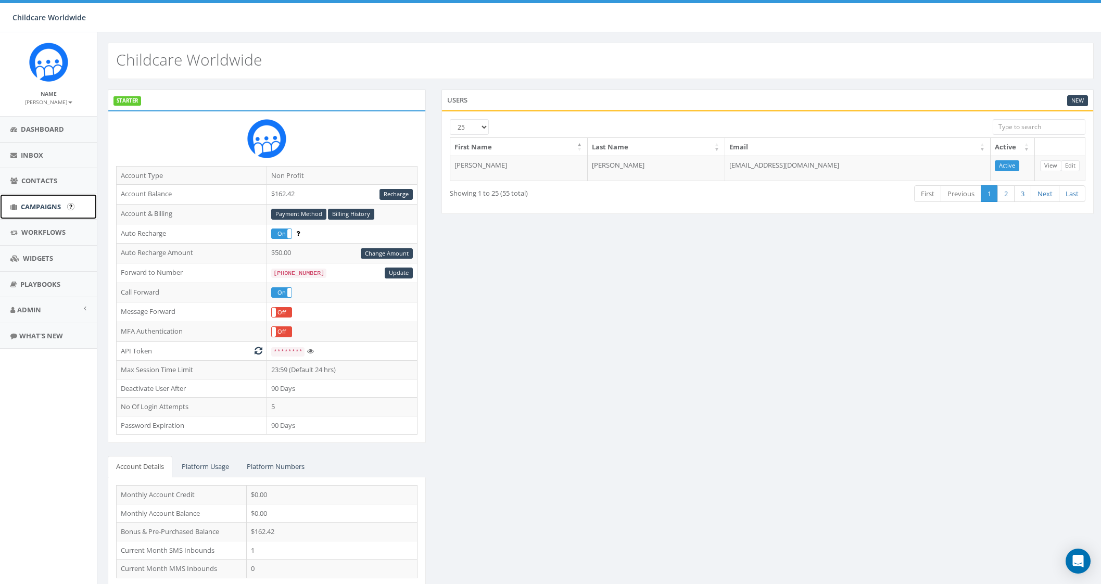
click at [45, 205] on span "Campaigns" at bounding box center [41, 206] width 40 height 9
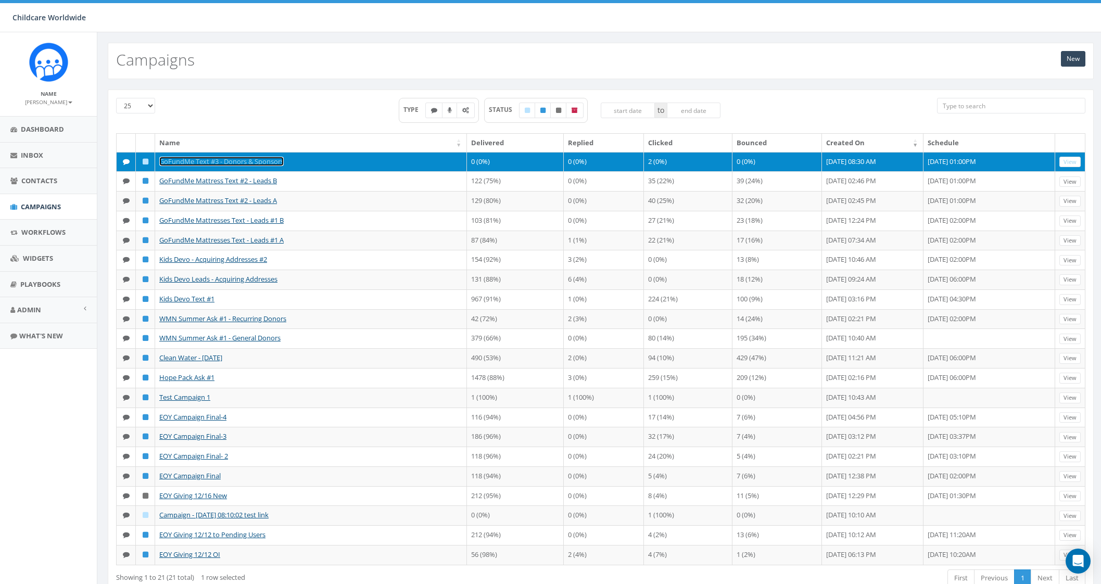
click at [274, 163] on link "GoFundMe Text #3 - Donors & Sponsors" at bounding box center [221, 161] width 124 height 9
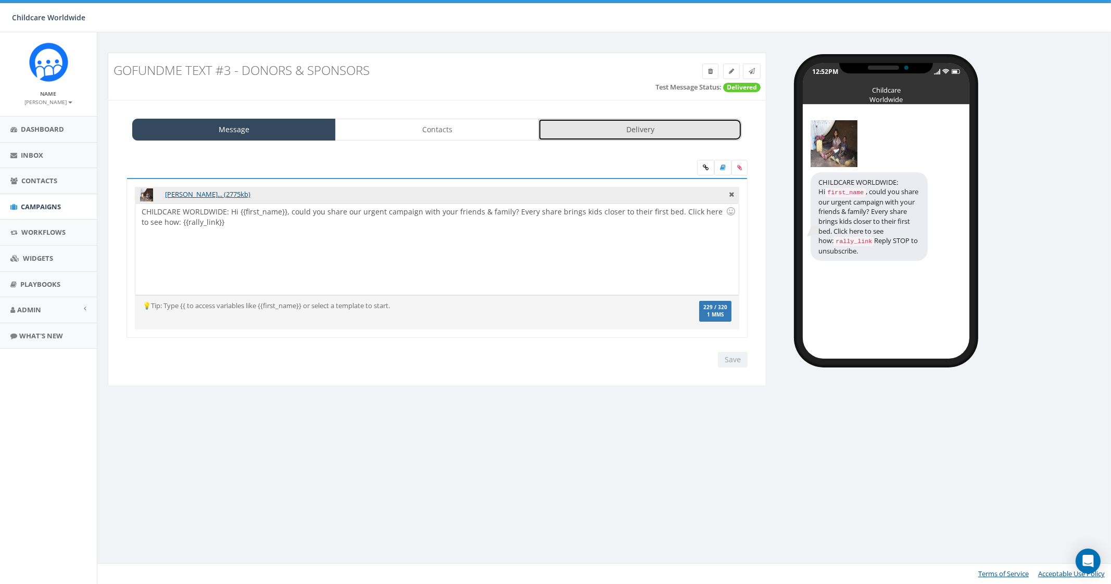
click at [613, 133] on link "Delivery" at bounding box center [639, 130] width 203 height 22
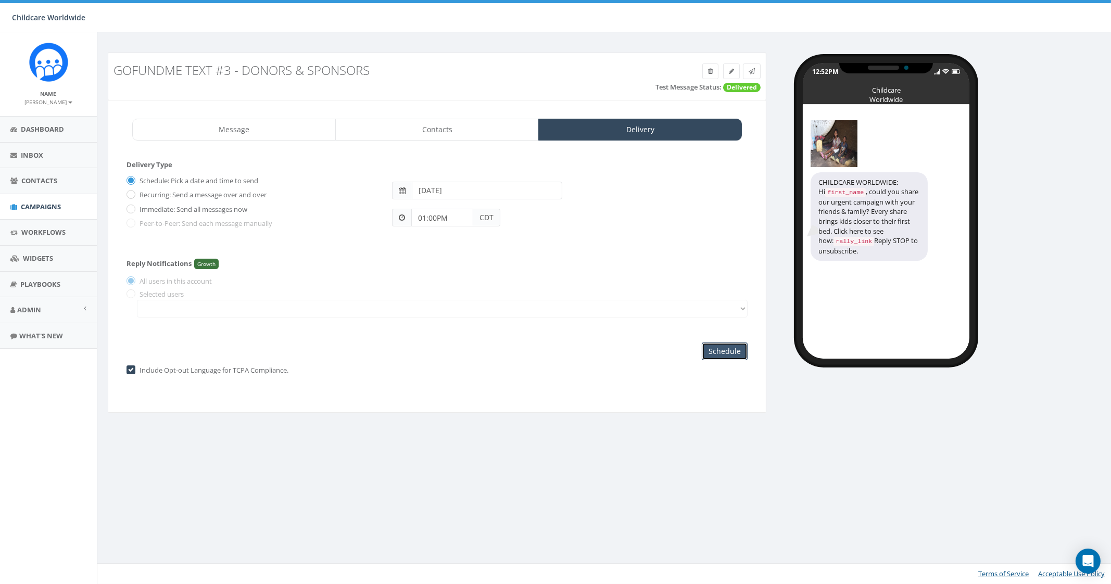
click at [719, 350] on input "Schedule" at bounding box center [725, 351] width 46 height 18
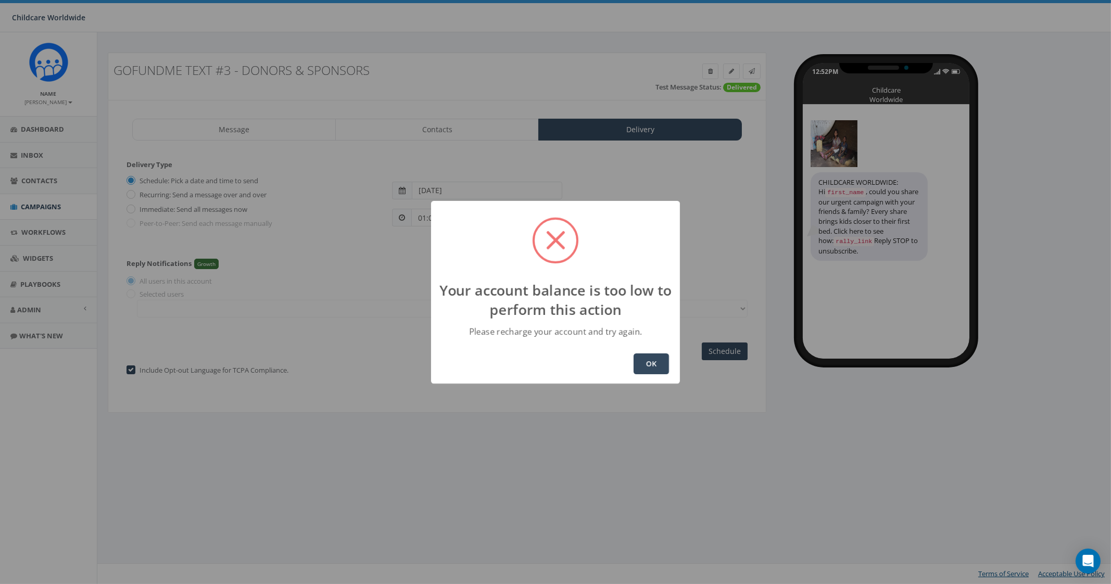
click at [656, 368] on button "OK" at bounding box center [650, 363] width 35 height 21
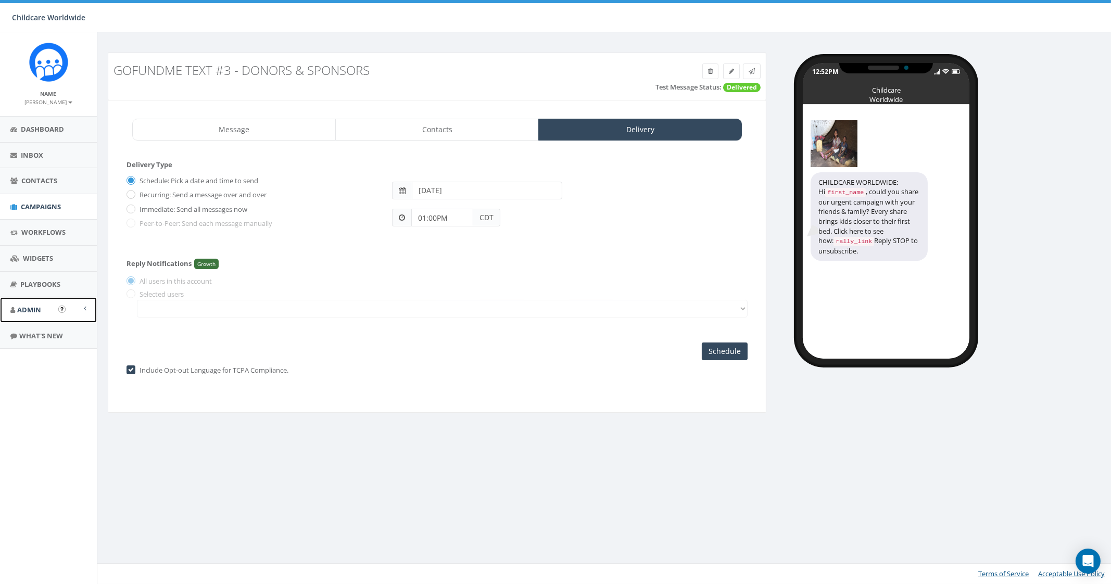
click at [17, 309] on span "Admin" at bounding box center [29, 309] width 24 height 9
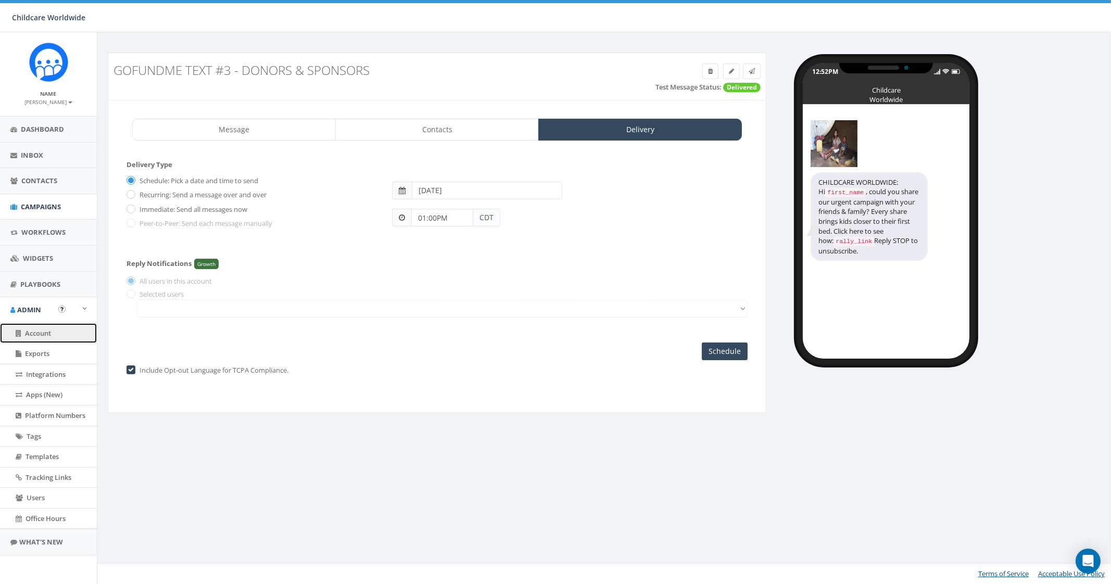
click at [62, 329] on link "Account" at bounding box center [48, 333] width 97 height 20
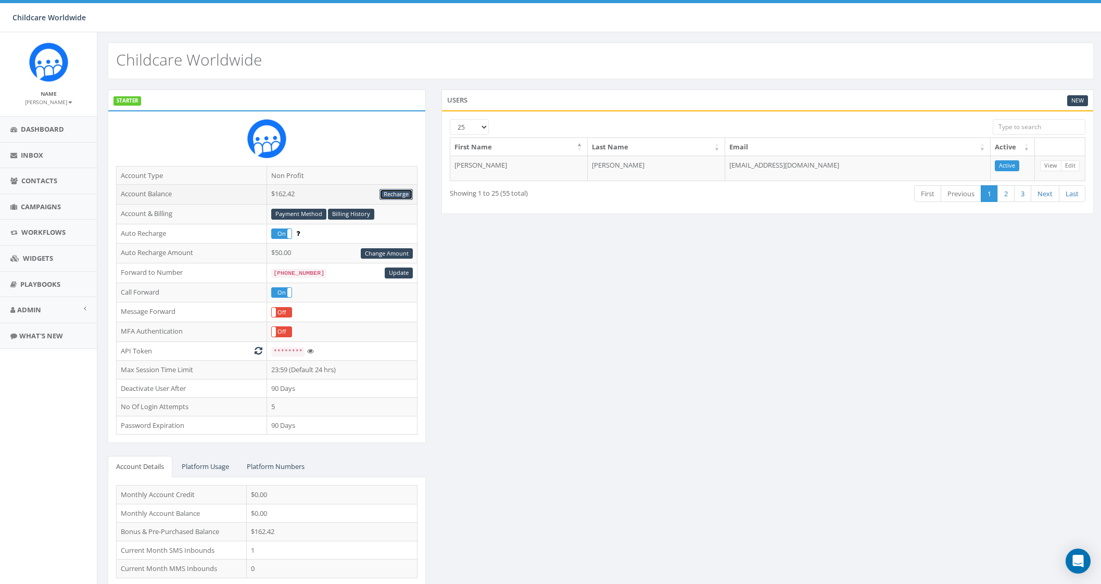
click at [397, 195] on link "Recharge" at bounding box center [395, 194] width 33 height 11
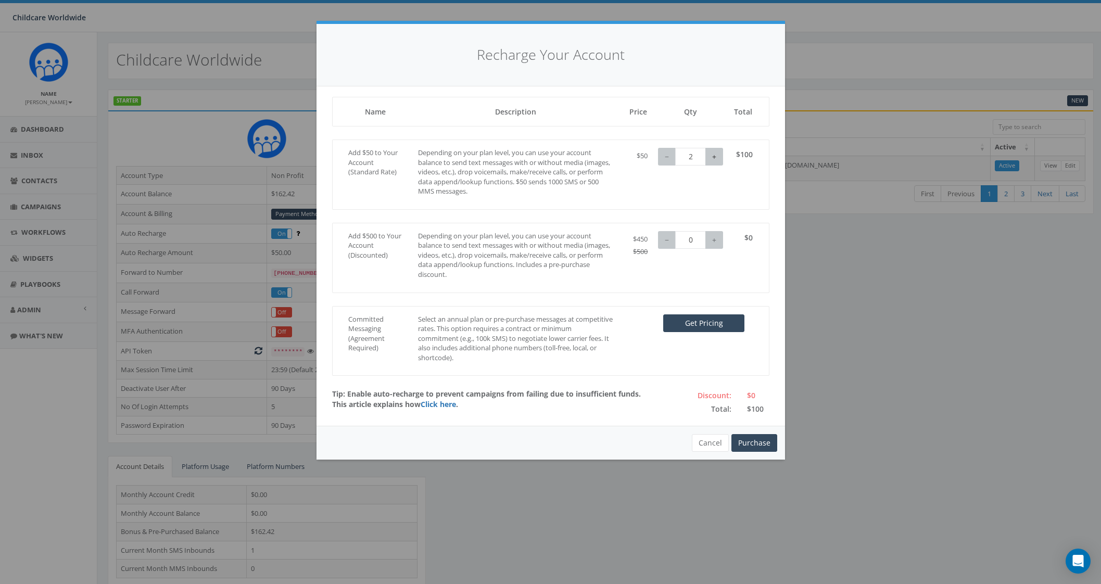
click at [711, 157] on button "+" at bounding box center [714, 157] width 18 height 18
click at [756, 440] on button "Purchase" at bounding box center [754, 443] width 46 height 18
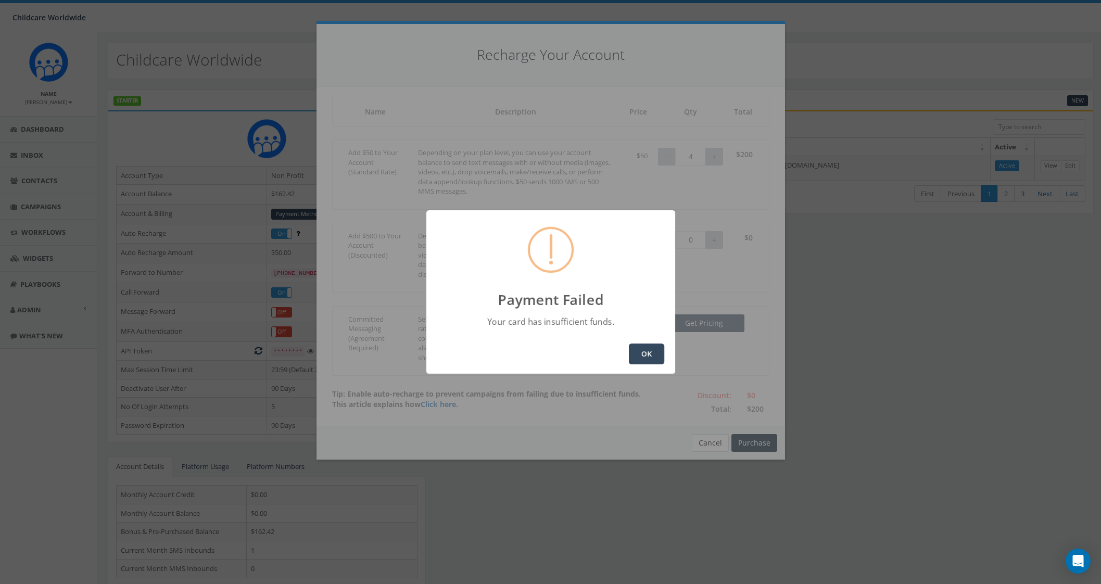
click at [651, 359] on button "OK" at bounding box center [646, 353] width 35 height 21
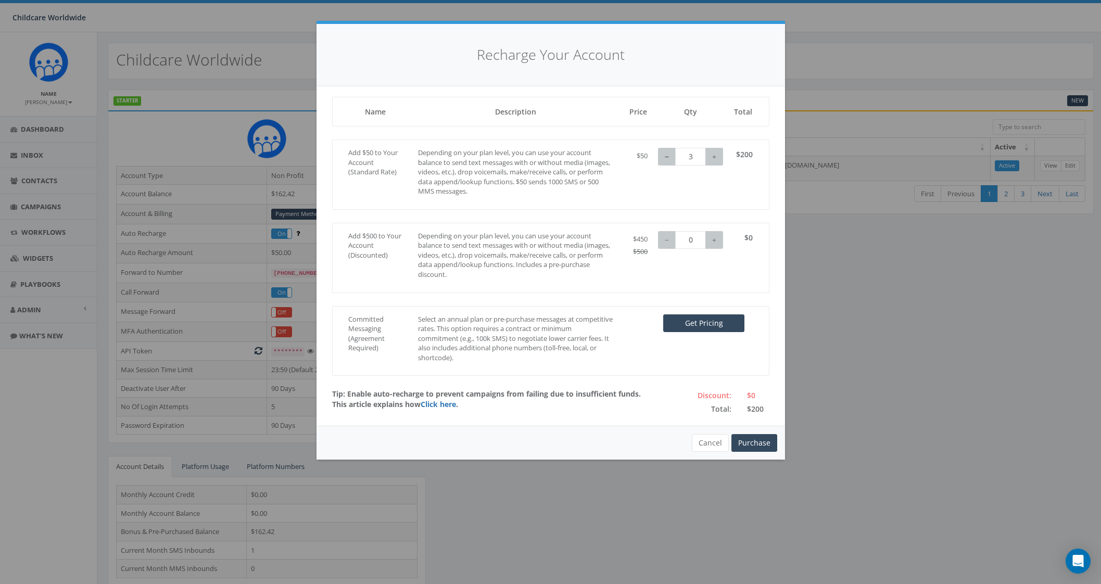
click at [673, 161] on button "−" at bounding box center [667, 157] width 18 height 18
click at [771, 438] on button "Purchase" at bounding box center [754, 443] width 46 height 18
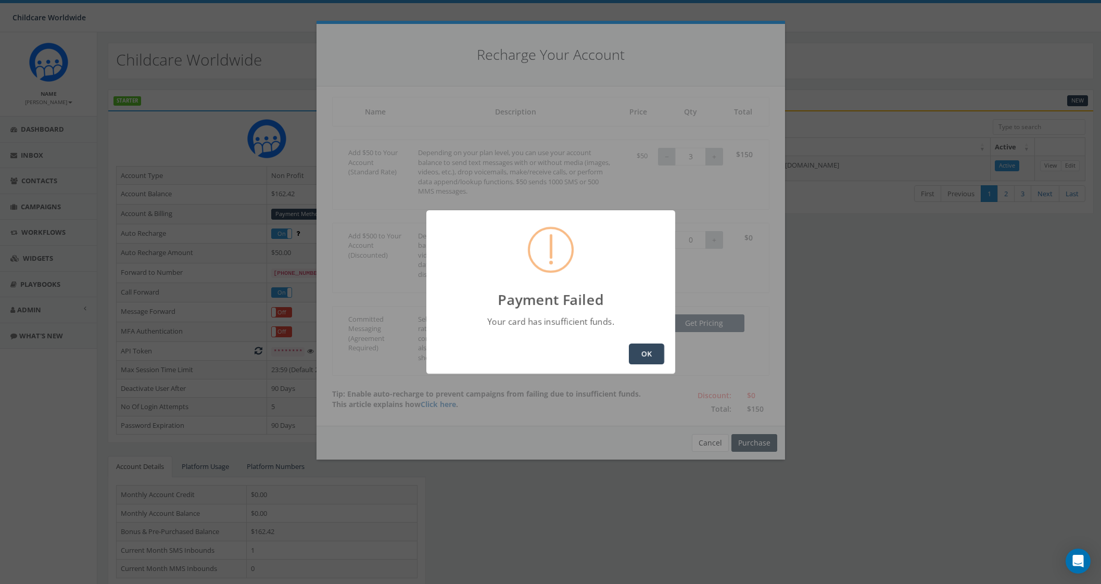
click at [661, 368] on div "OK" at bounding box center [550, 354] width 249 height 40
click at [655, 359] on button "OK" at bounding box center [646, 353] width 35 height 21
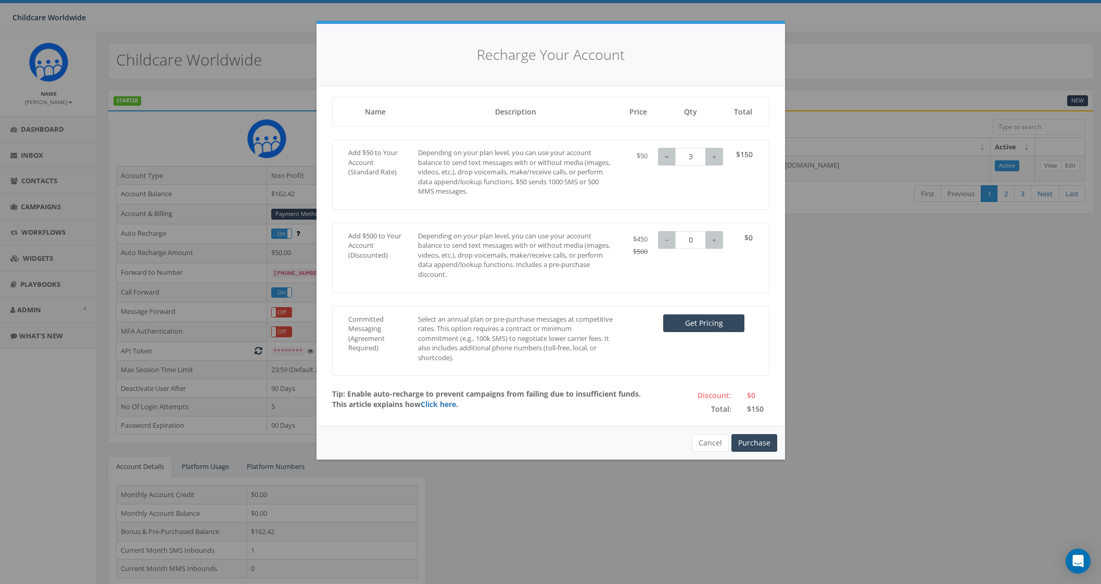
type input "2"
click at [661, 159] on button "−" at bounding box center [667, 157] width 18 height 18
click at [750, 439] on button "Purchase" at bounding box center [754, 443] width 46 height 18
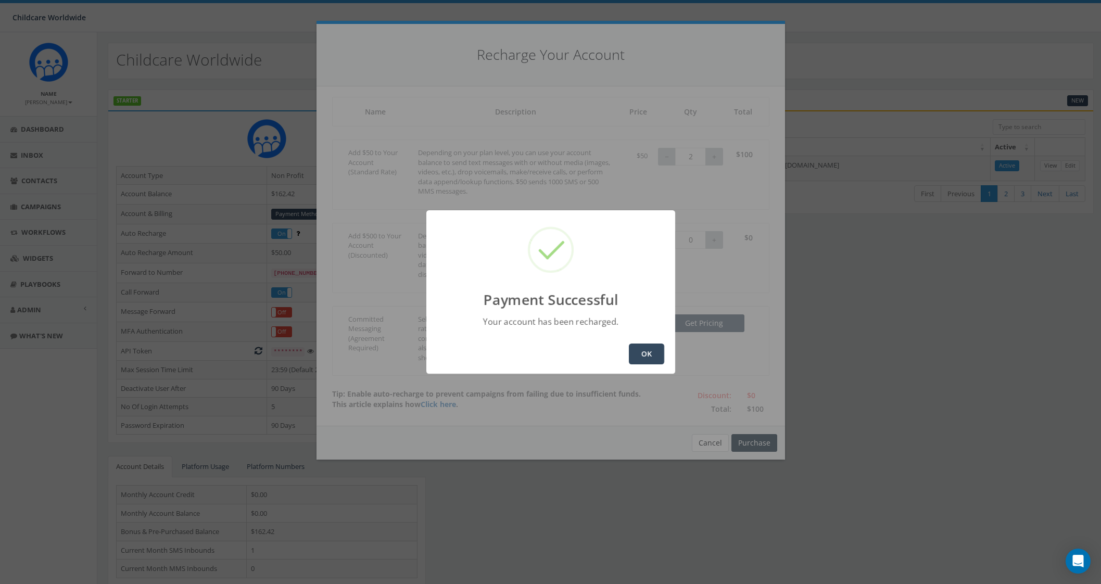
click at [657, 349] on button "OK" at bounding box center [646, 353] width 35 height 21
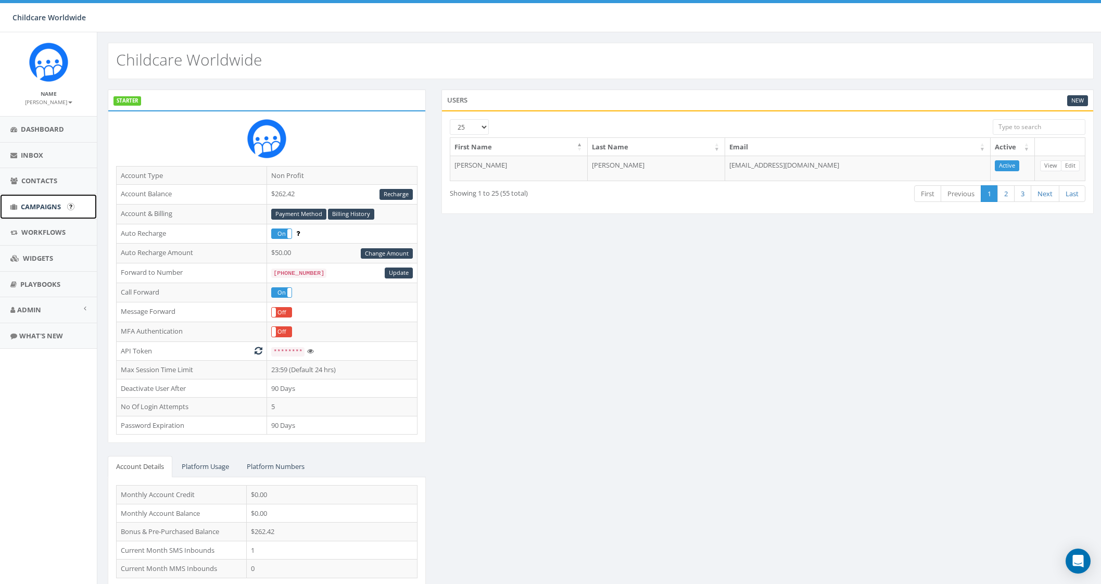
click at [29, 204] on span "Campaigns" at bounding box center [41, 206] width 40 height 9
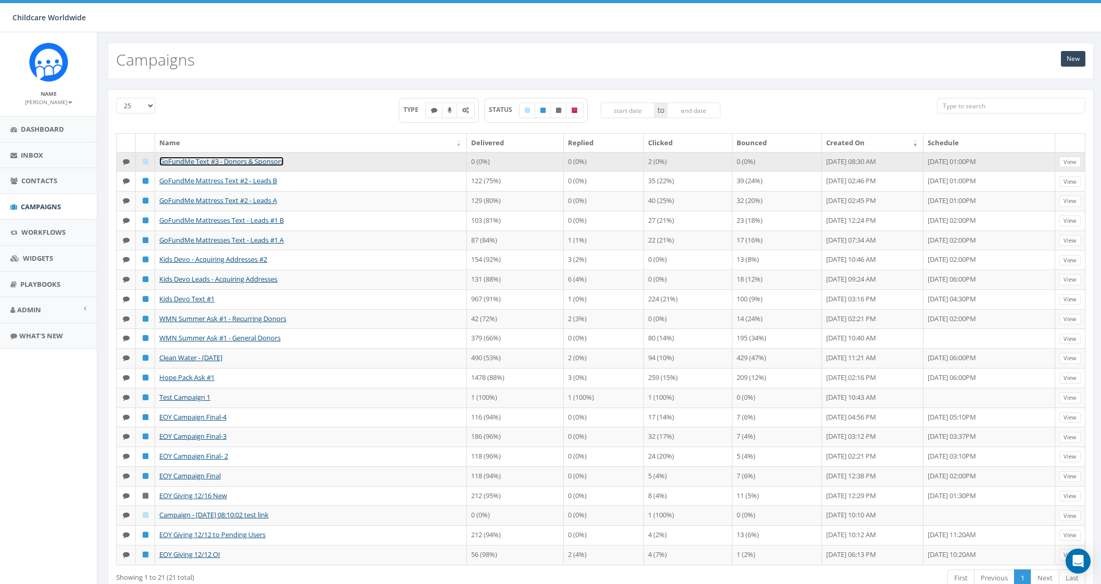
click at [257, 158] on link "GoFundMe Text #3 - Donors & Sponsors" at bounding box center [221, 161] width 124 height 9
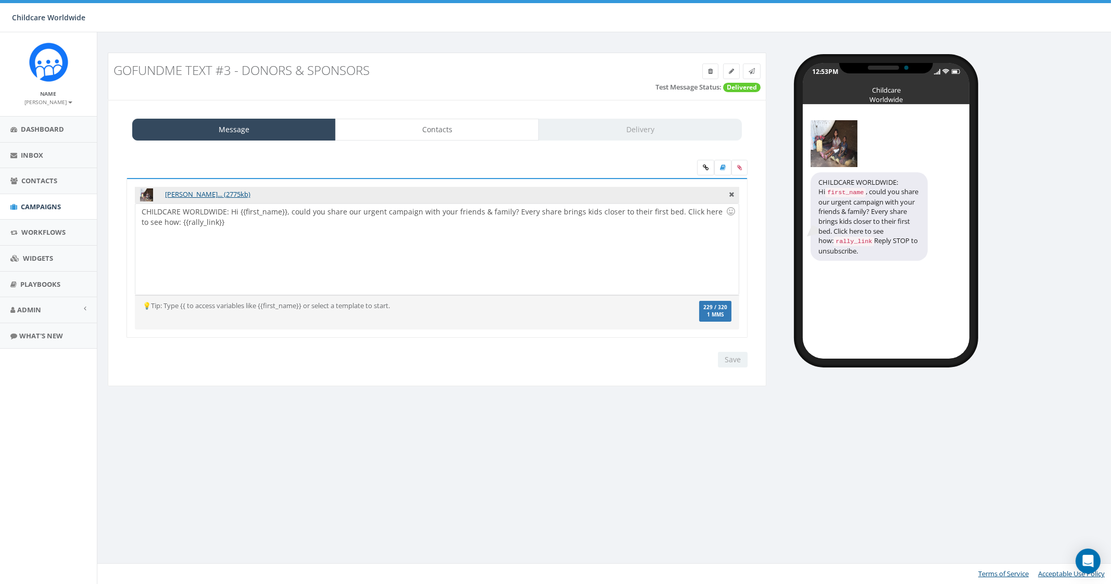
click at [642, 131] on div "Message Contacts Delivery" at bounding box center [436, 130] width 609 height 22
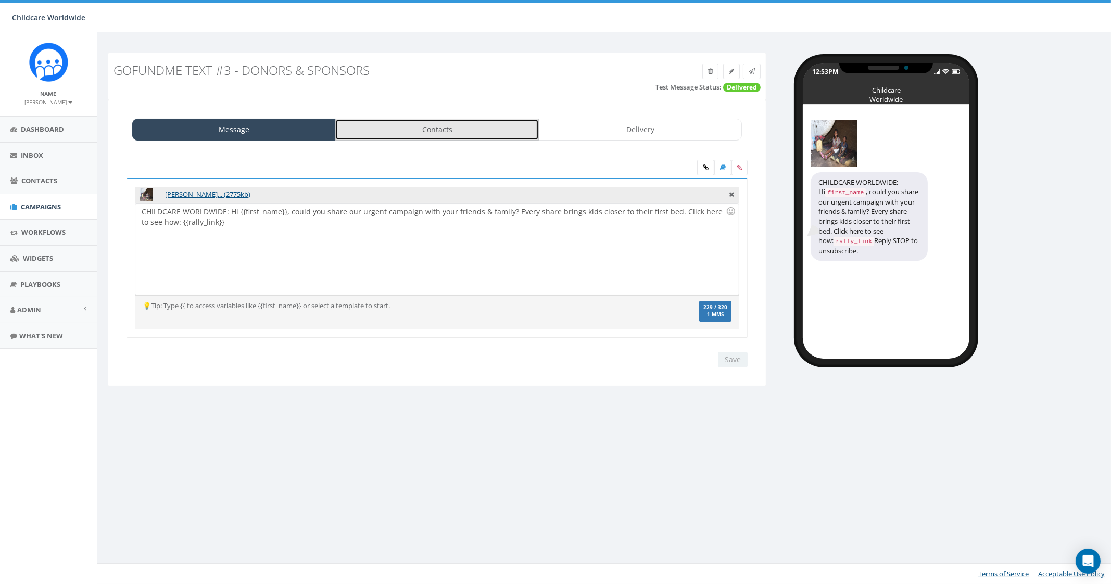
click at [459, 131] on link "Contacts" at bounding box center [436, 130] width 203 height 22
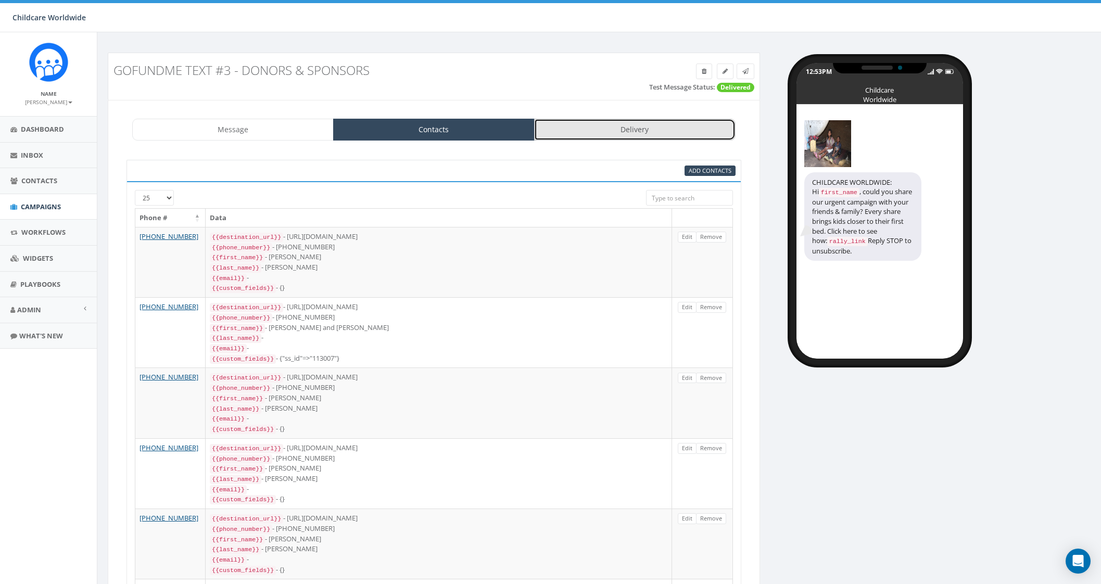
click at [606, 132] on link "Delivery" at bounding box center [634, 130] width 201 height 22
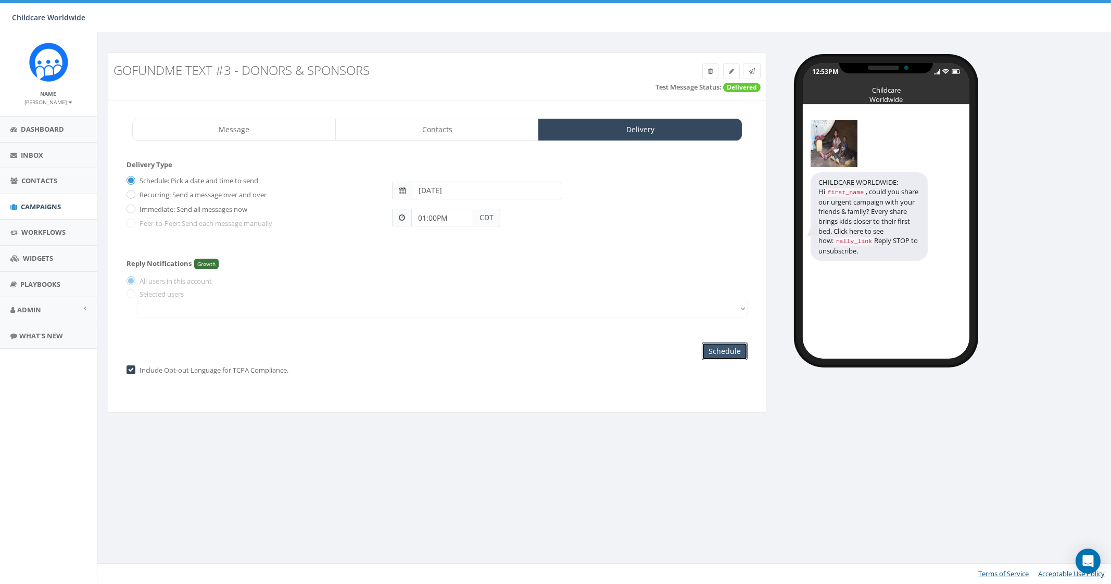
click at [728, 352] on input "Schedule" at bounding box center [725, 351] width 46 height 18
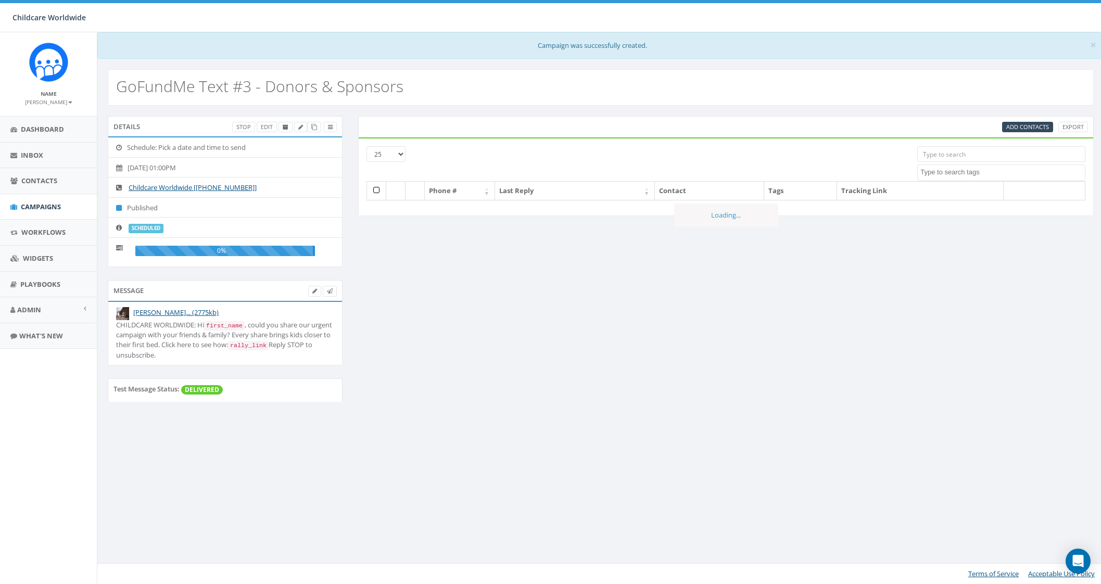
select select
